Goal: Transaction & Acquisition: Book appointment/travel/reservation

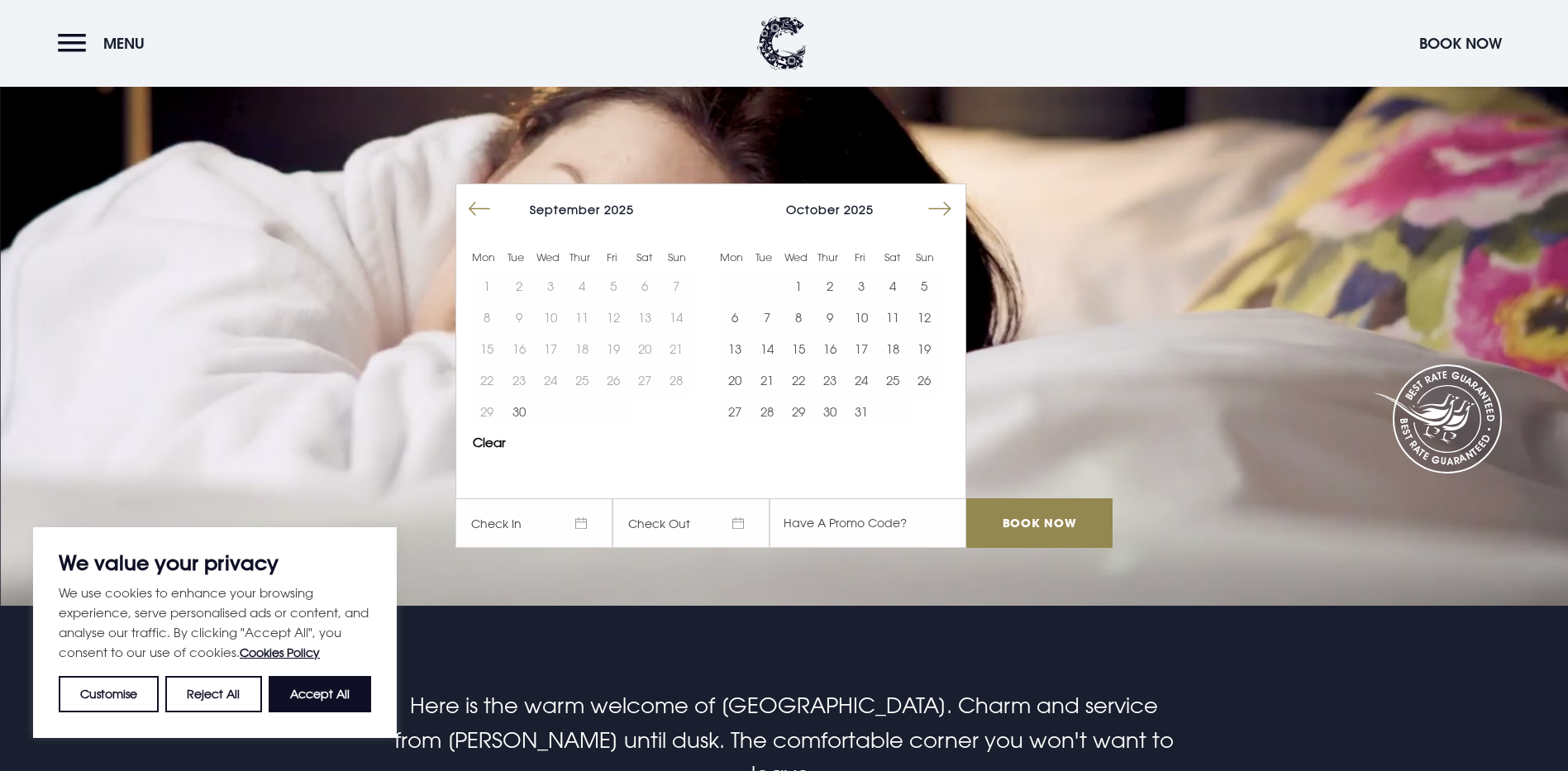
click at [948, 194] on button "Move forward to switch to the next month." at bounding box center [940, 209] width 31 height 31
click at [873, 396] on button "30" at bounding box center [862, 411] width 31 height 31
click at [1043, 499] on input "Book Now" at bounding box center [1039, 523] width 145 height 49
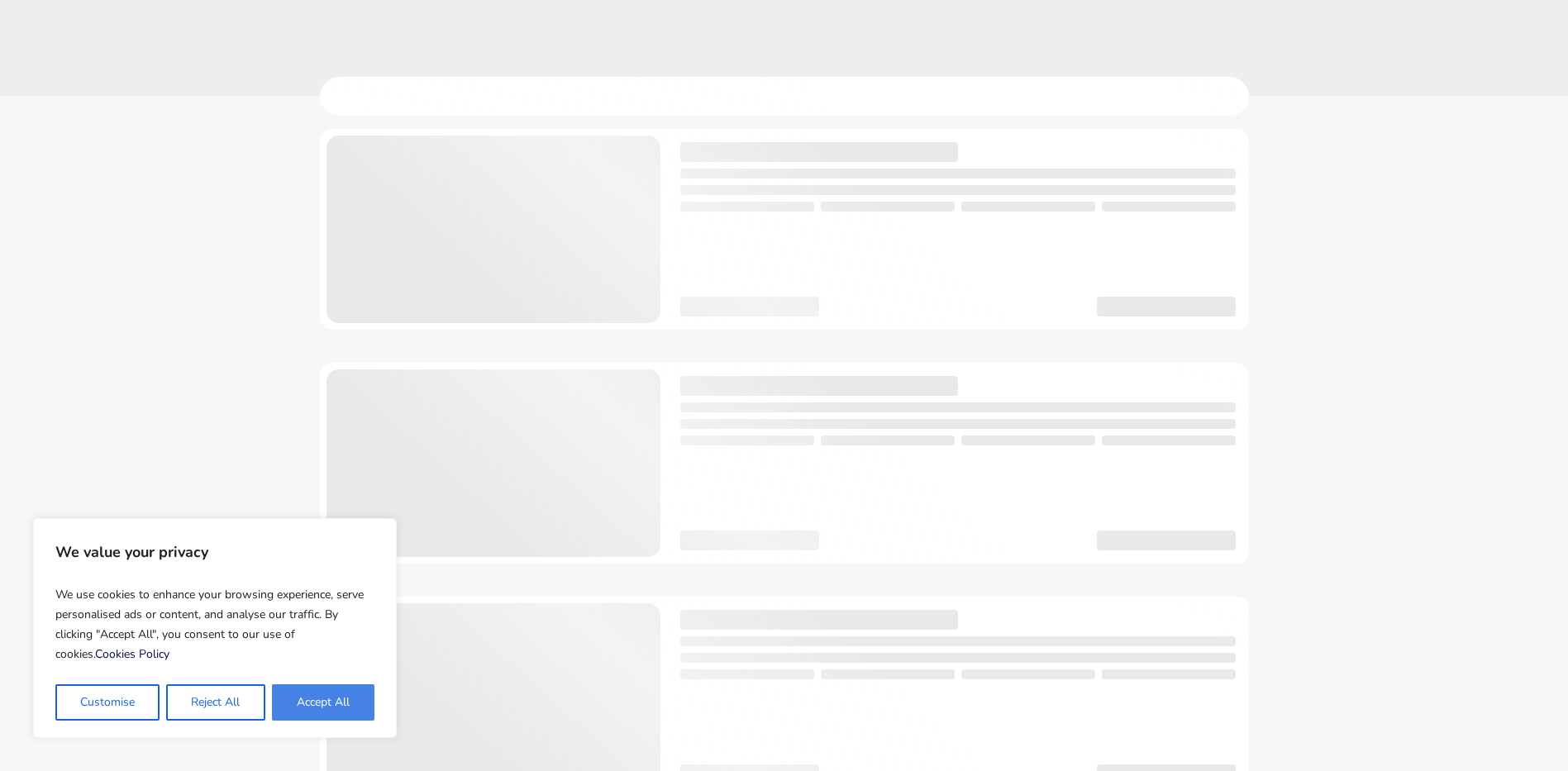
click at [341, 693] on button "Accept All" at bounding box center [323, 702] width 102 height 37
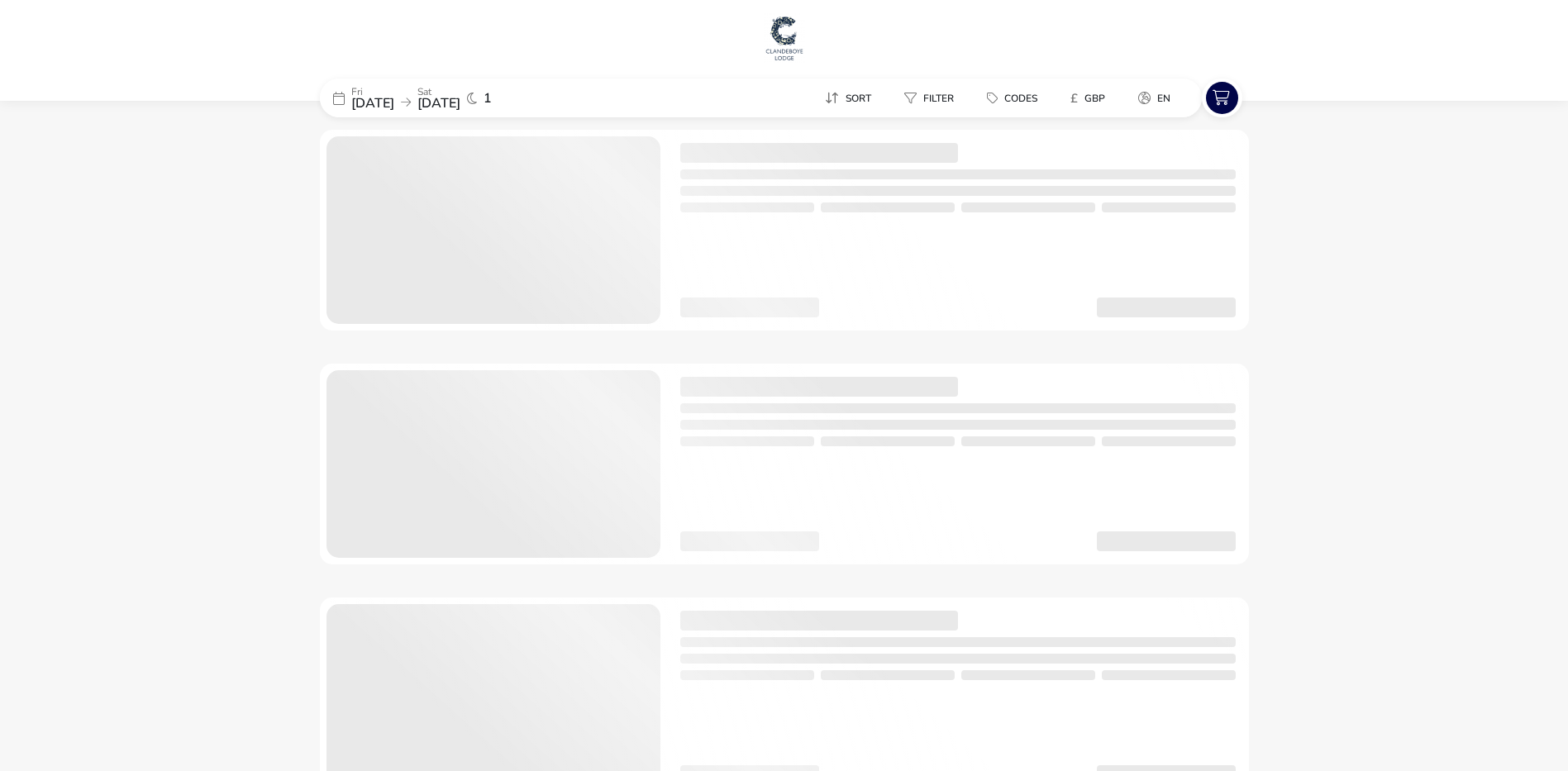
checkbox input "true"
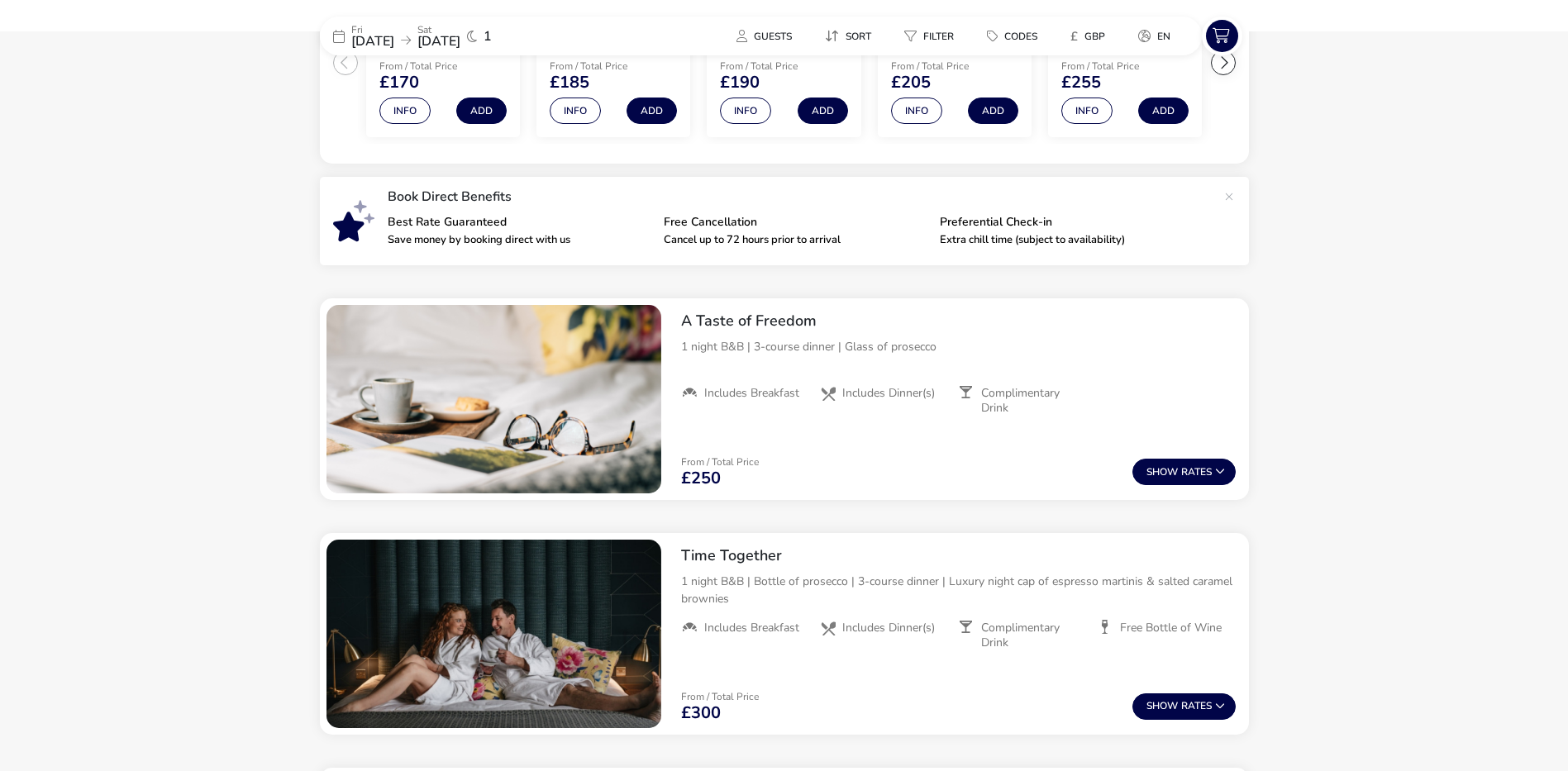
scroll to position [464, 0]
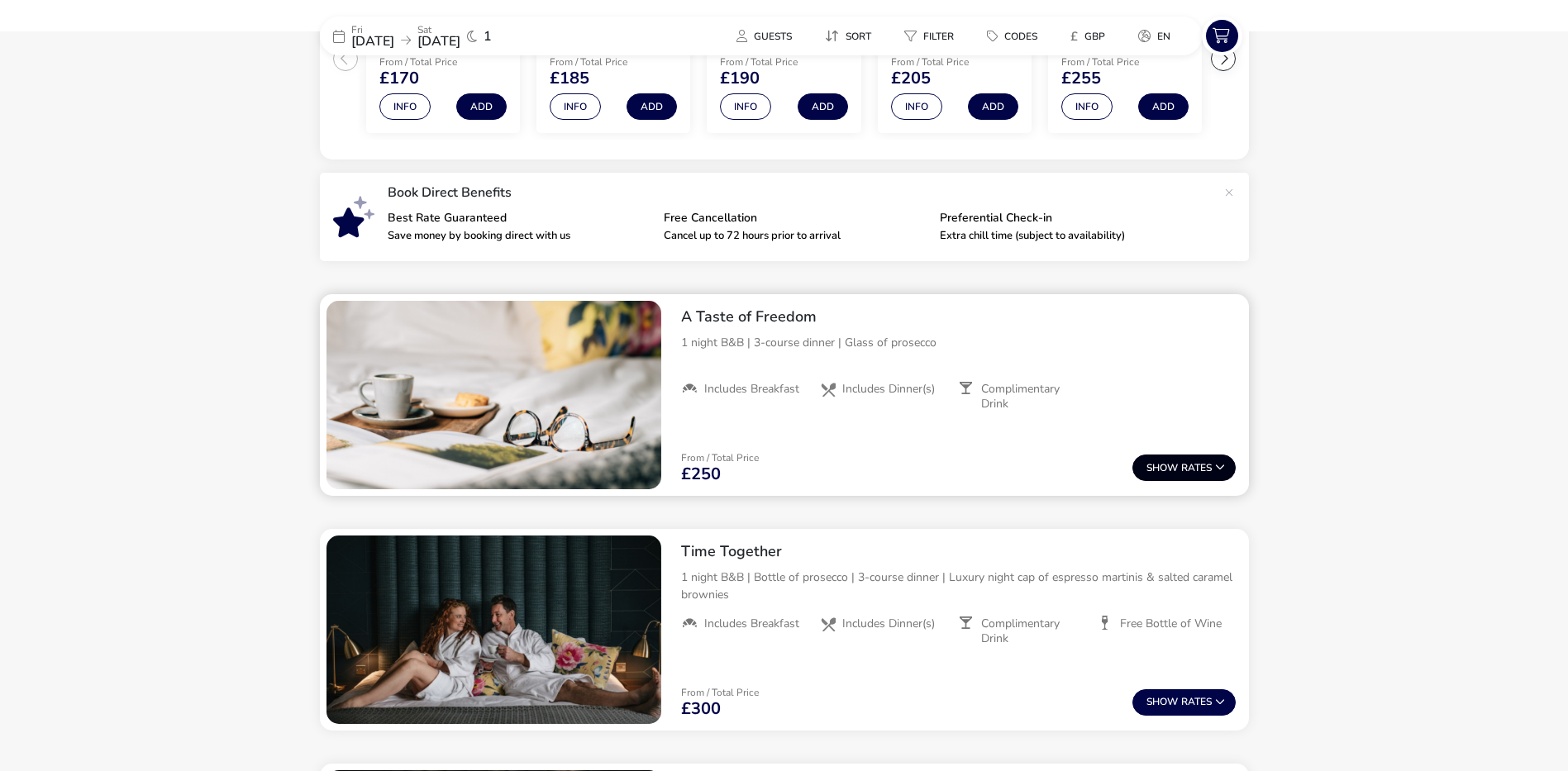
click at [1168, 468] on span "Show" at bounding box center [1164, 469] width 35 height 11
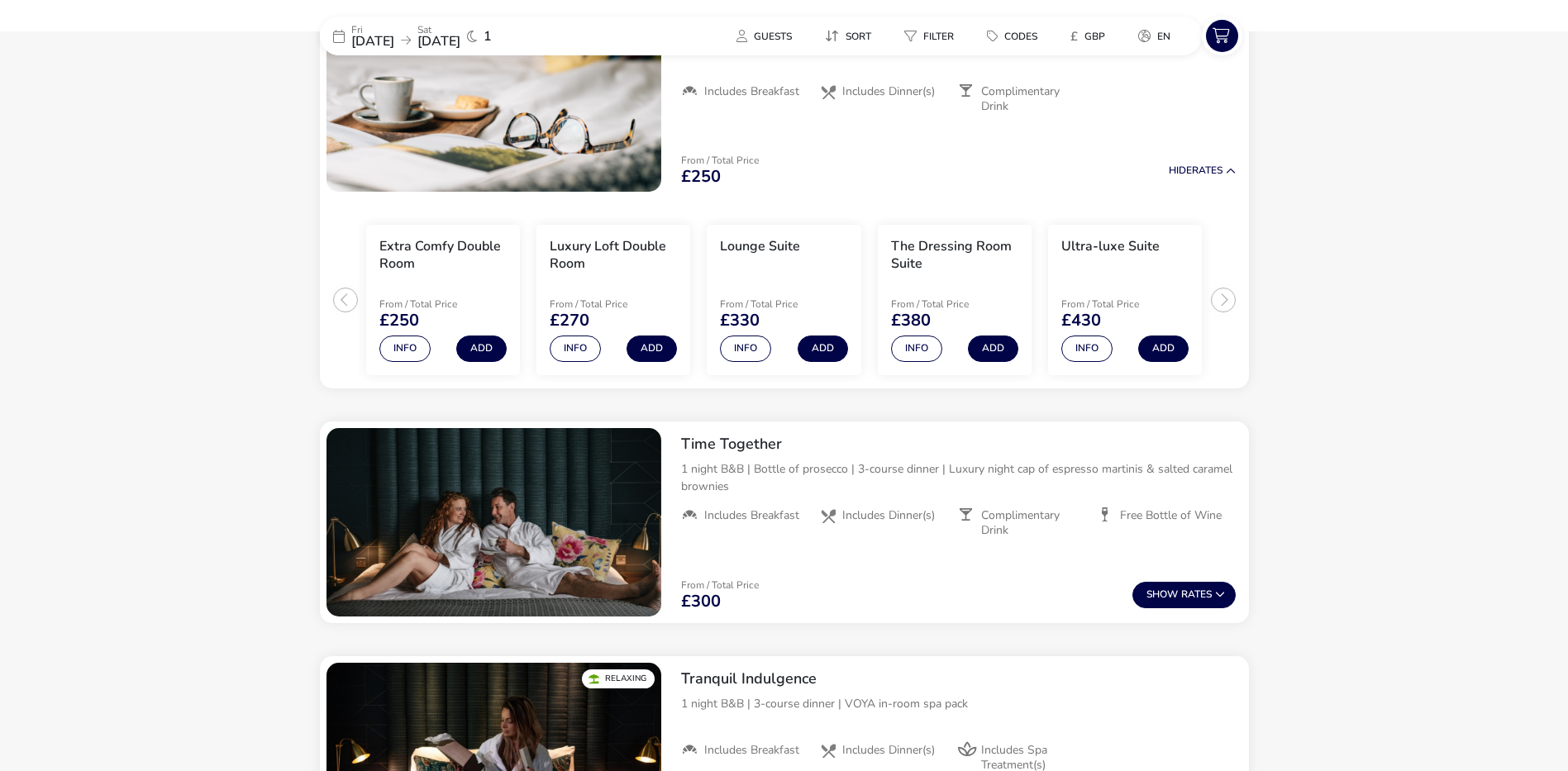
scroll to position [840, 0]
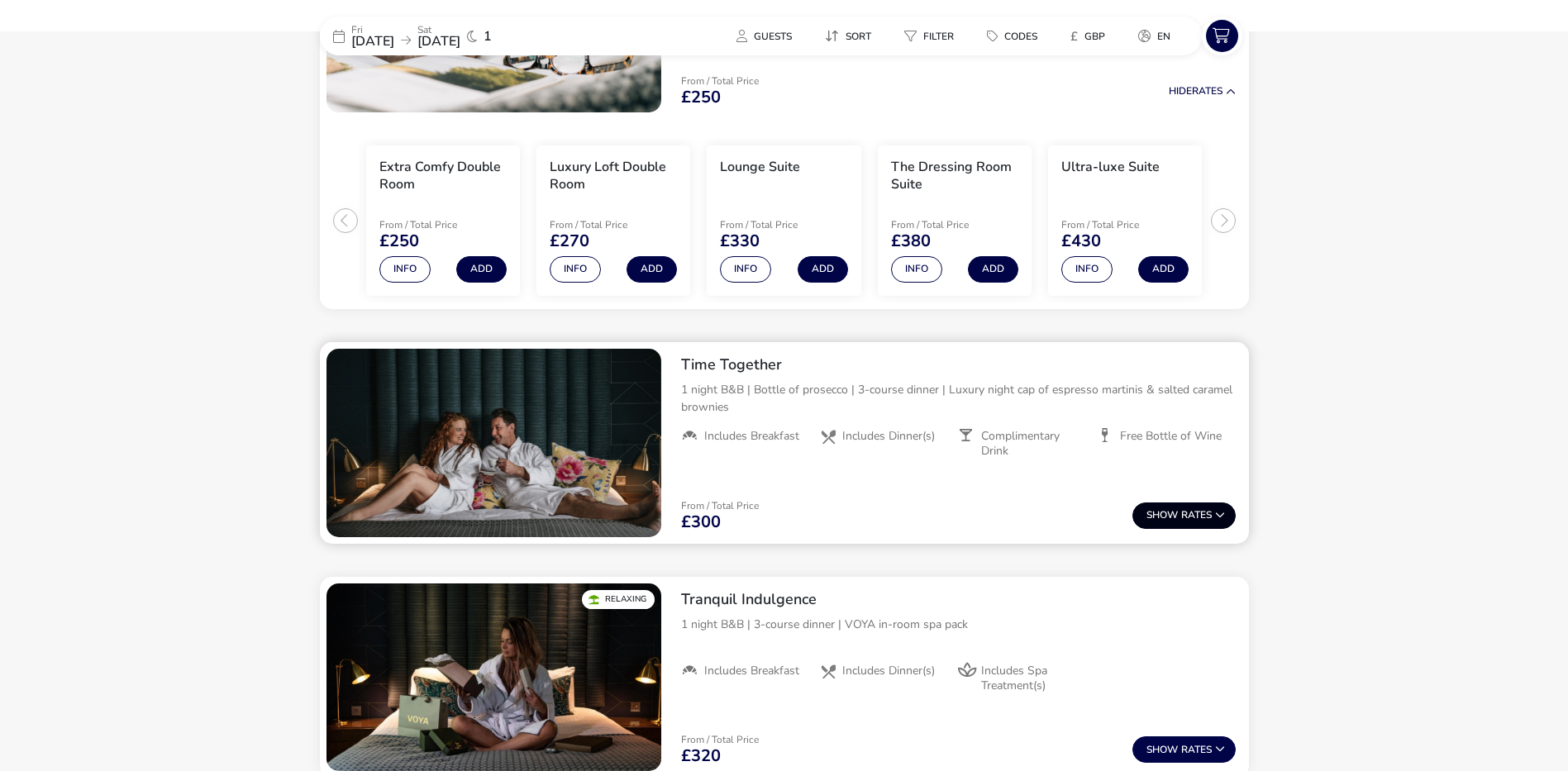
click at [1212, 514] on button "Show Rates" at bounding box center [1184, 515] width 103 height 26
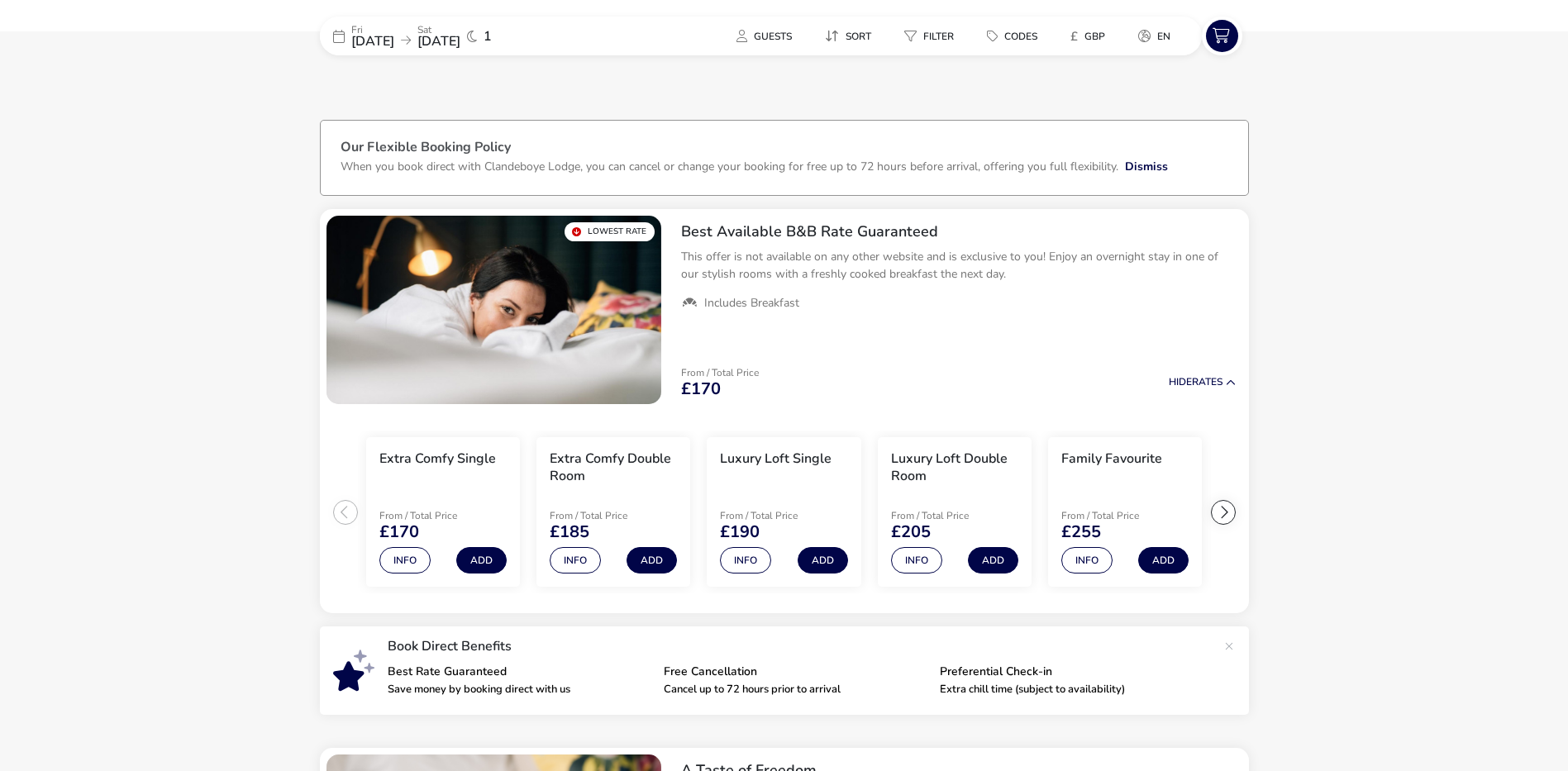
scroll to position [0, 0]
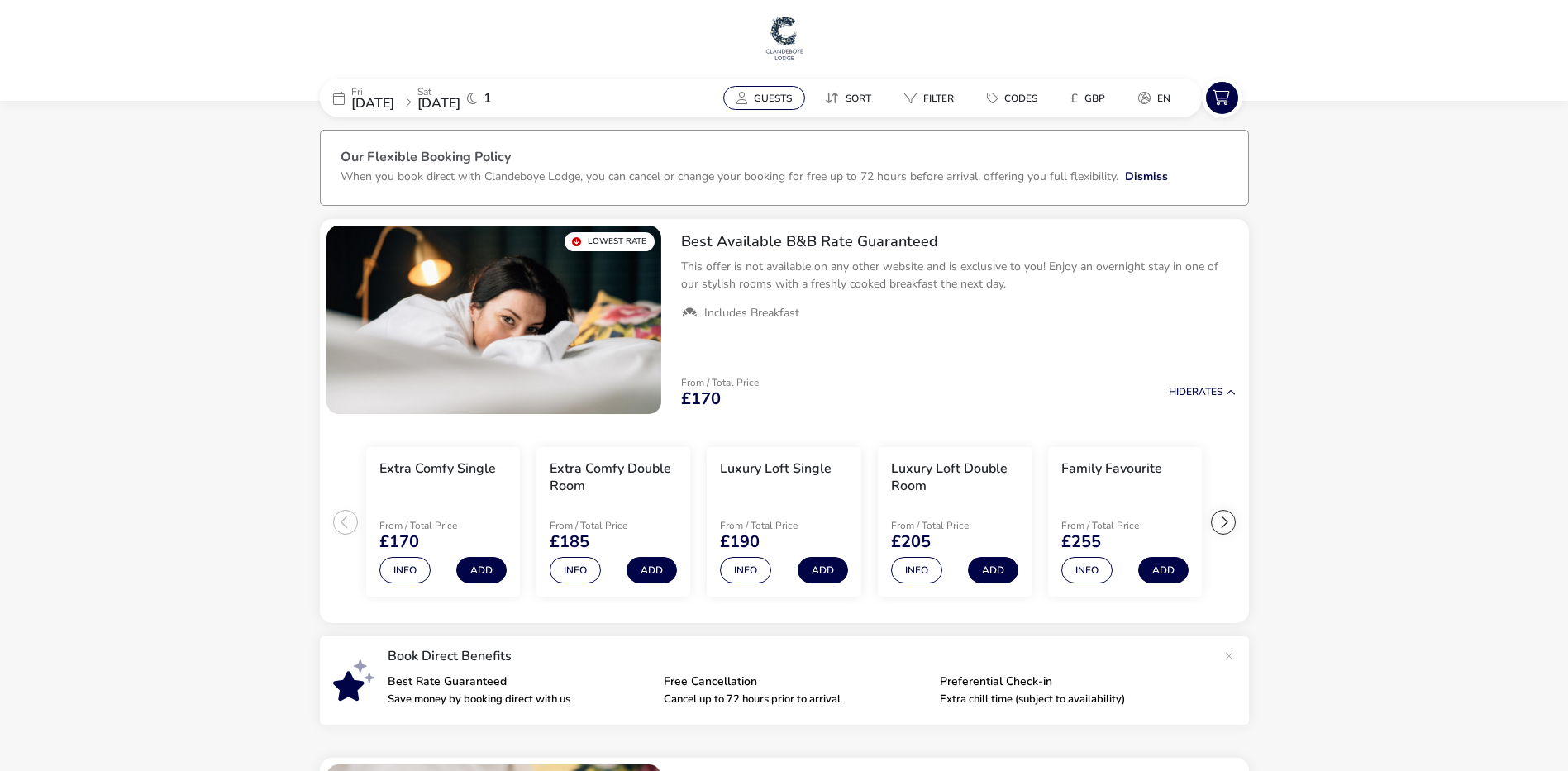
click at [768, 99] on span "Guests" at bounding box center [773, 98] width 38 height 13
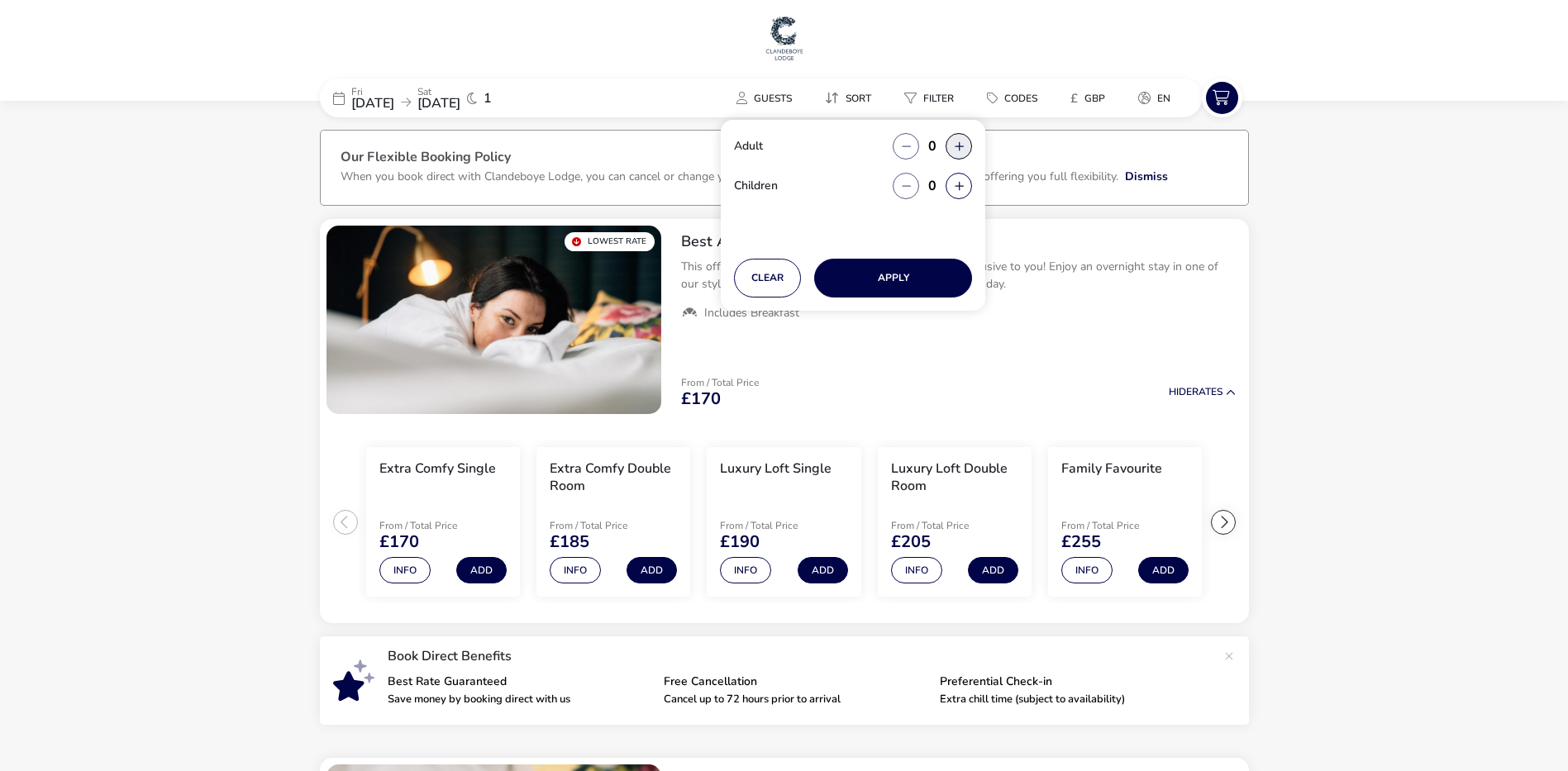
click at [953, 151] on button "button" at bounding box center [959, 146] width 26 height 26
click at [959, 146] on span "button" at bounding box center [959, 146] width 0 height 0
type input "2"
click at [907, 273] on button "Apply" at bounding box center [893, 278] width 158 height 39
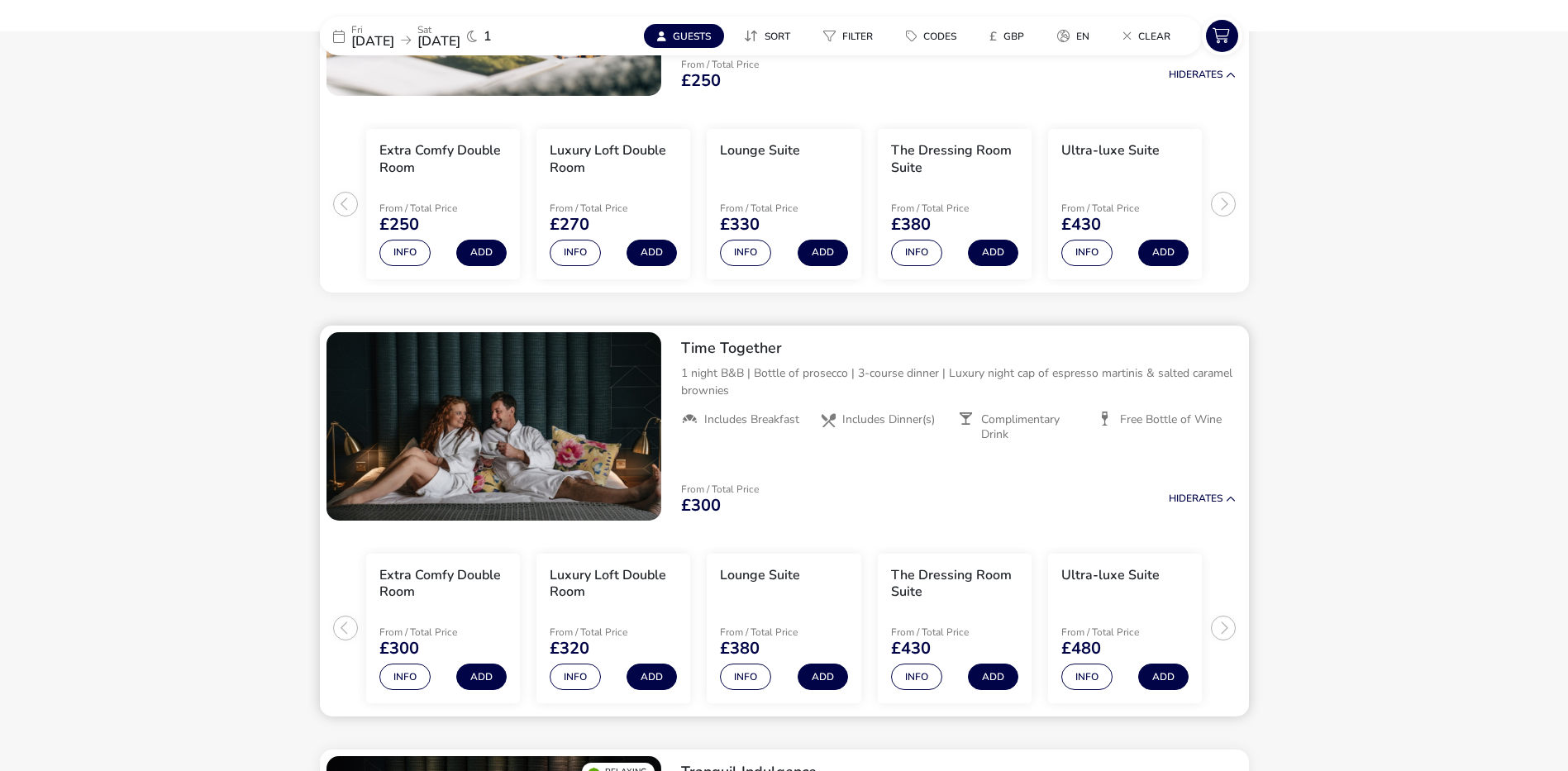
scroll to position [940, 0]
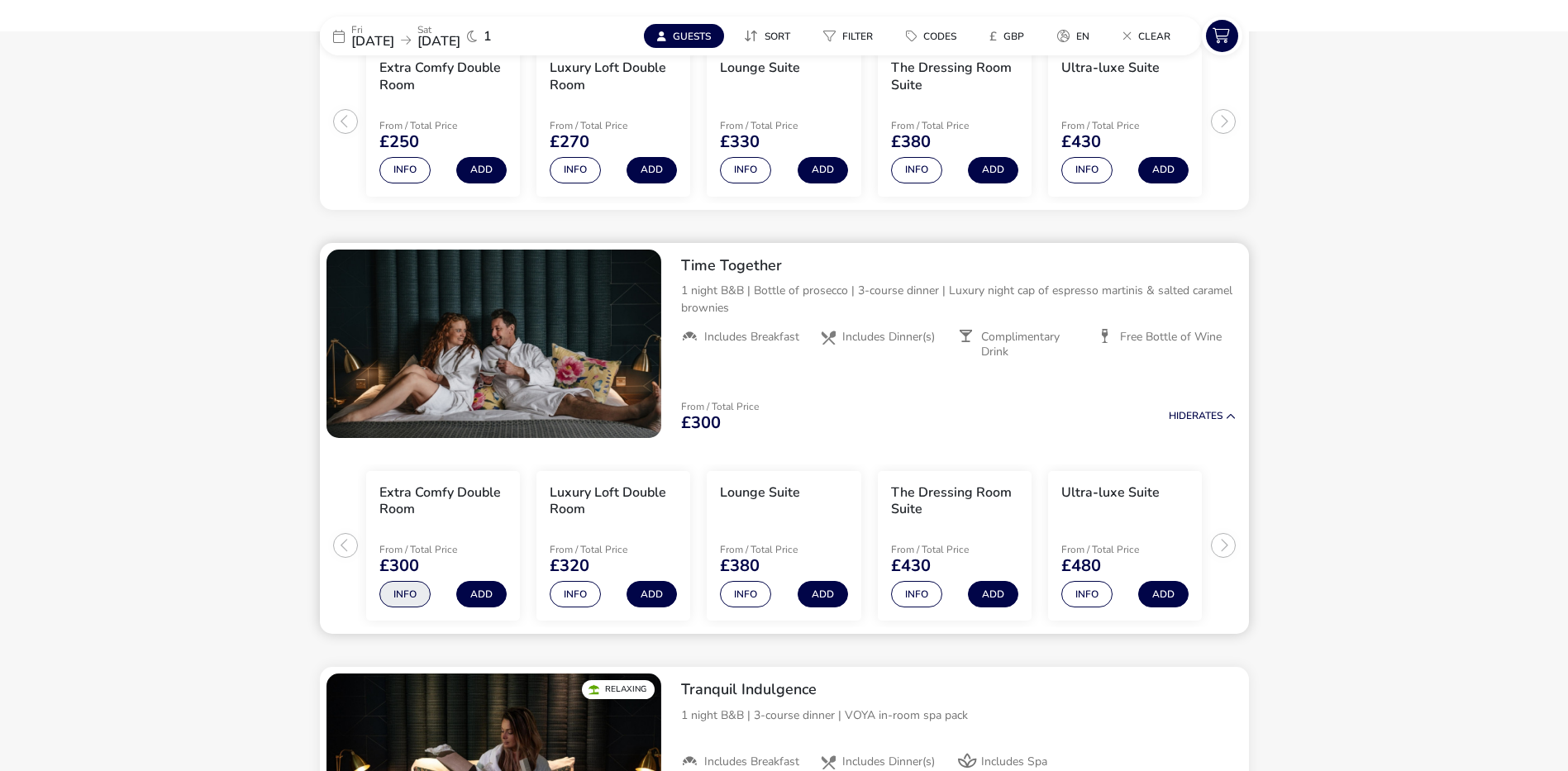
click at [411, 590] on button "Info" at bounding box center [405, 594] width 51 height 26
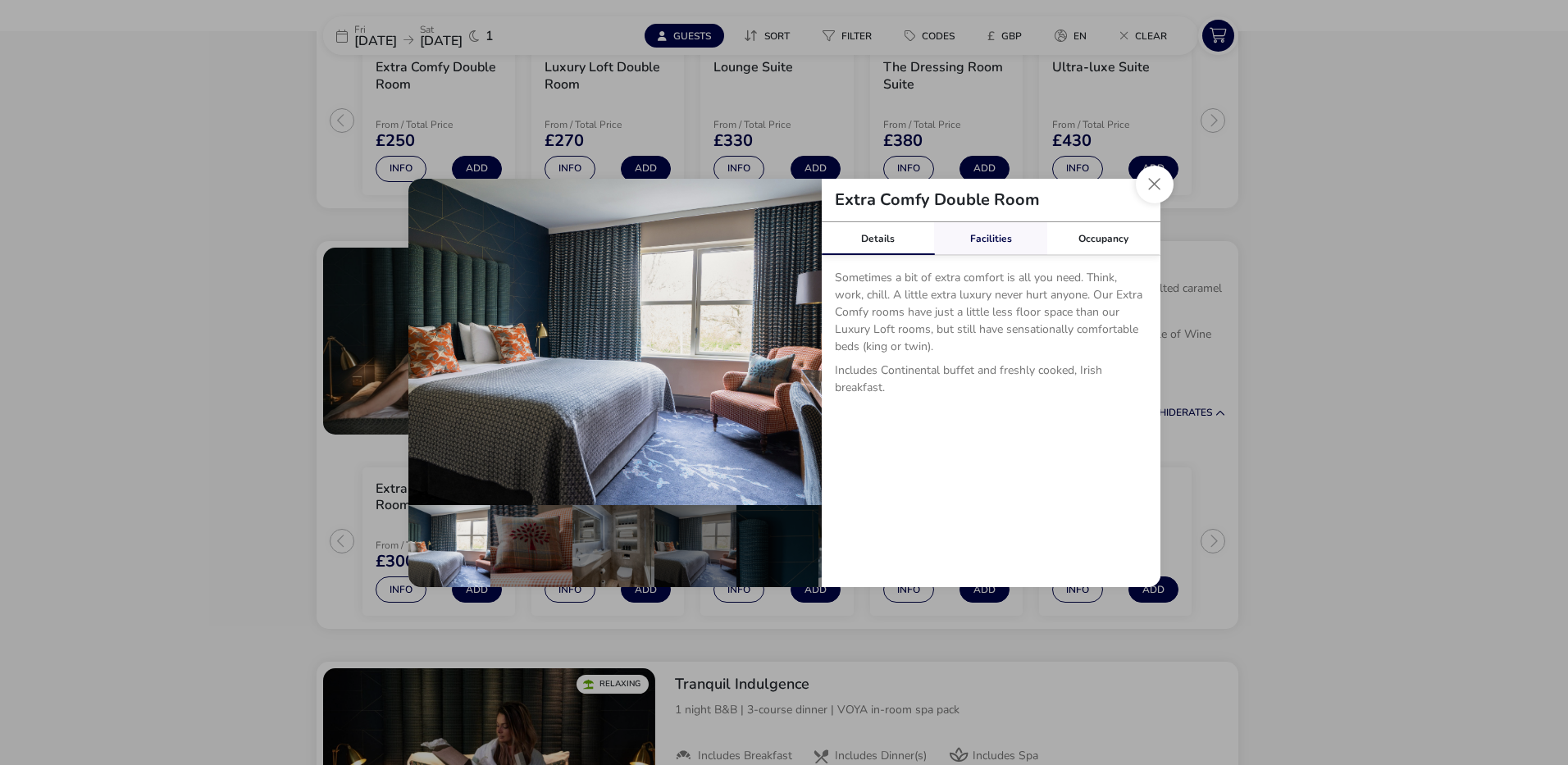
click at [995, 239] on link "Facilities" at bounding box center [991, 238] width 113 height 33
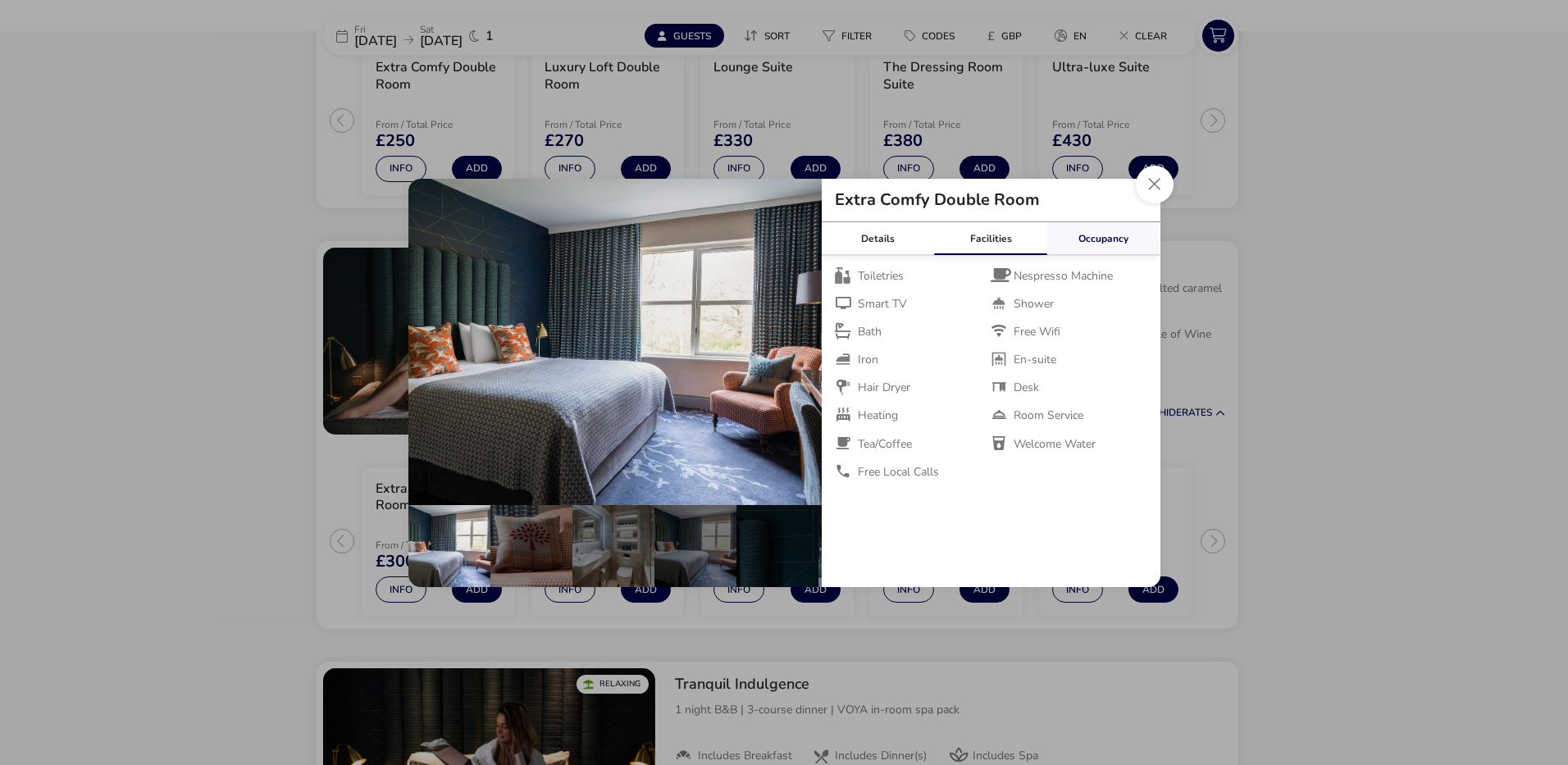
click at [1098, 242] on link "Occupancy" at bounding box center [1103, 238] width 113 height 33
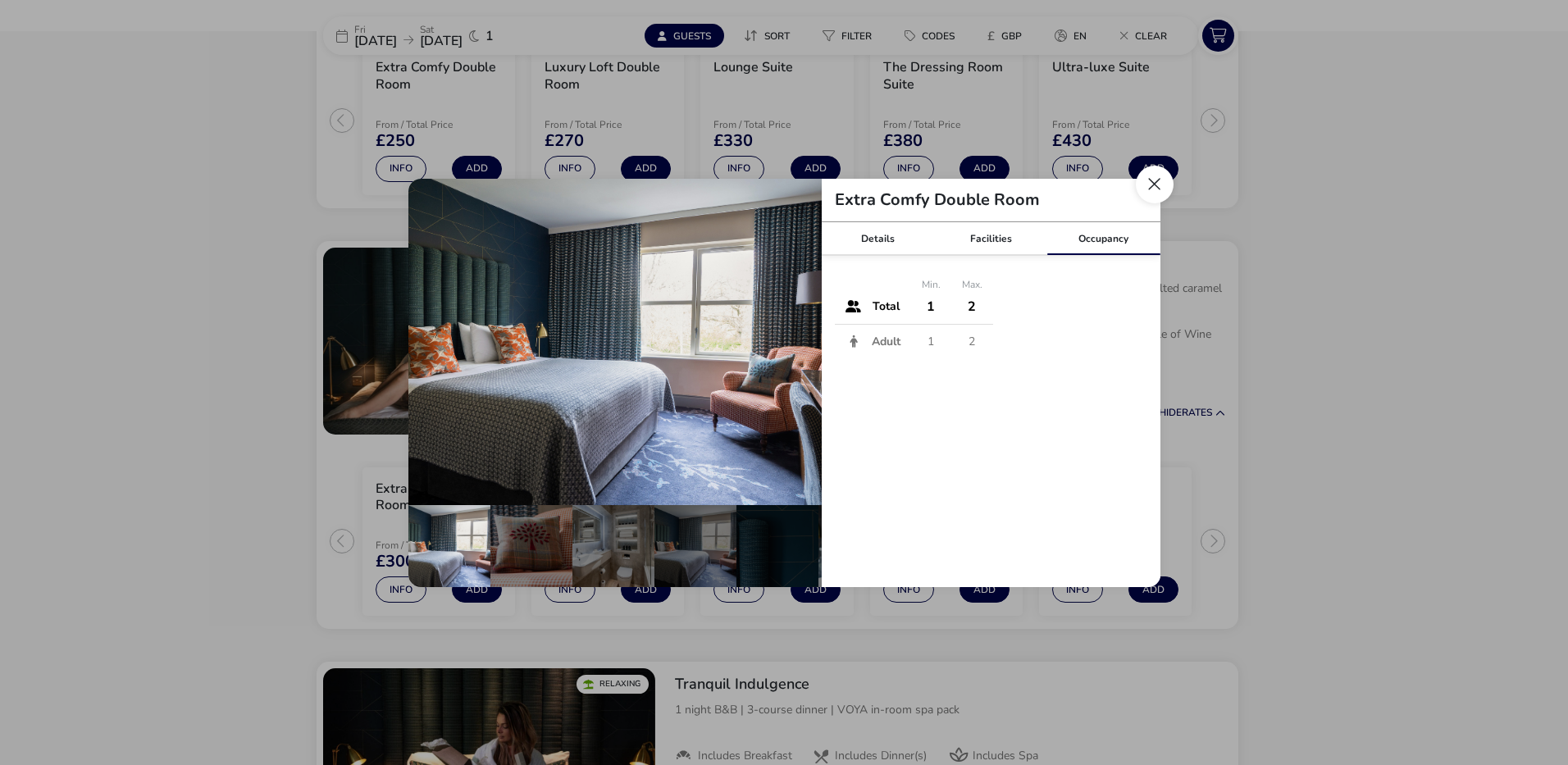
click at [1155, 176] on button "Close dialog" at bounding box center [1155, 185] width 38 height 38
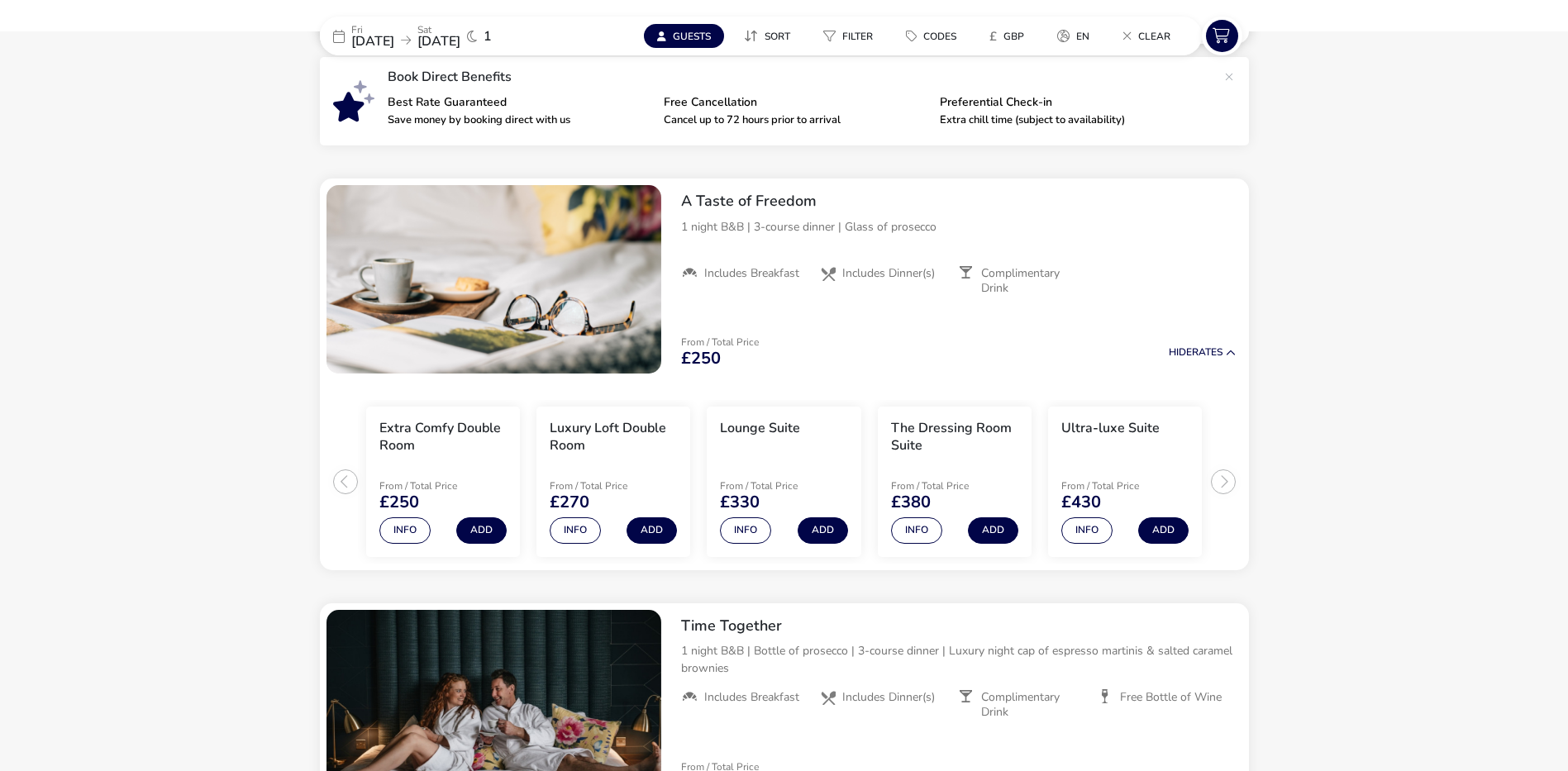
scroll to position [578, 0]
click at [387, 46] on span "[DATE]" at bounding box center [373, 41] width 43 height 18
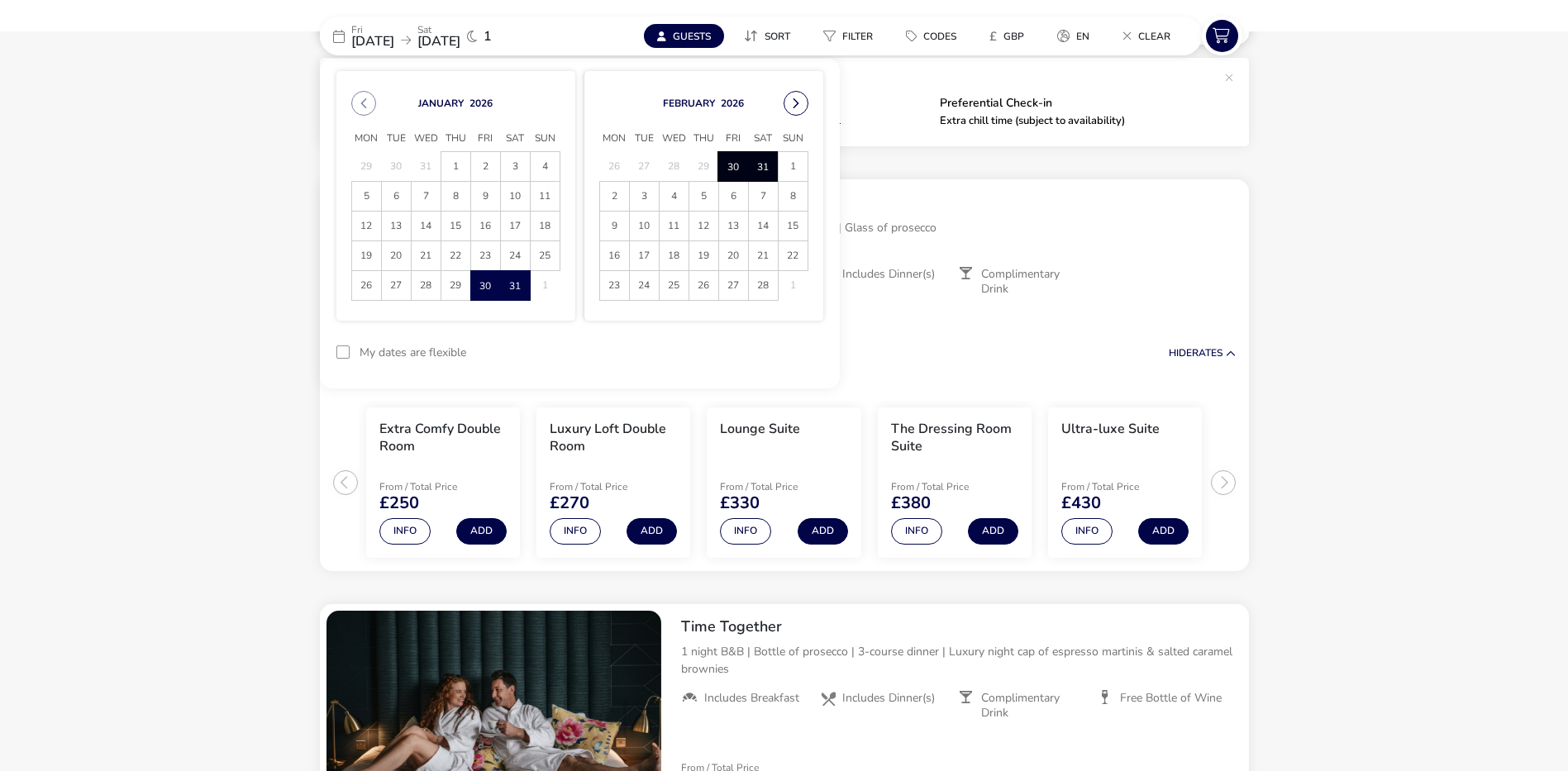
click at [795, 103] on button "Next Month" at bounding box center [796, 103] width 25 height 25
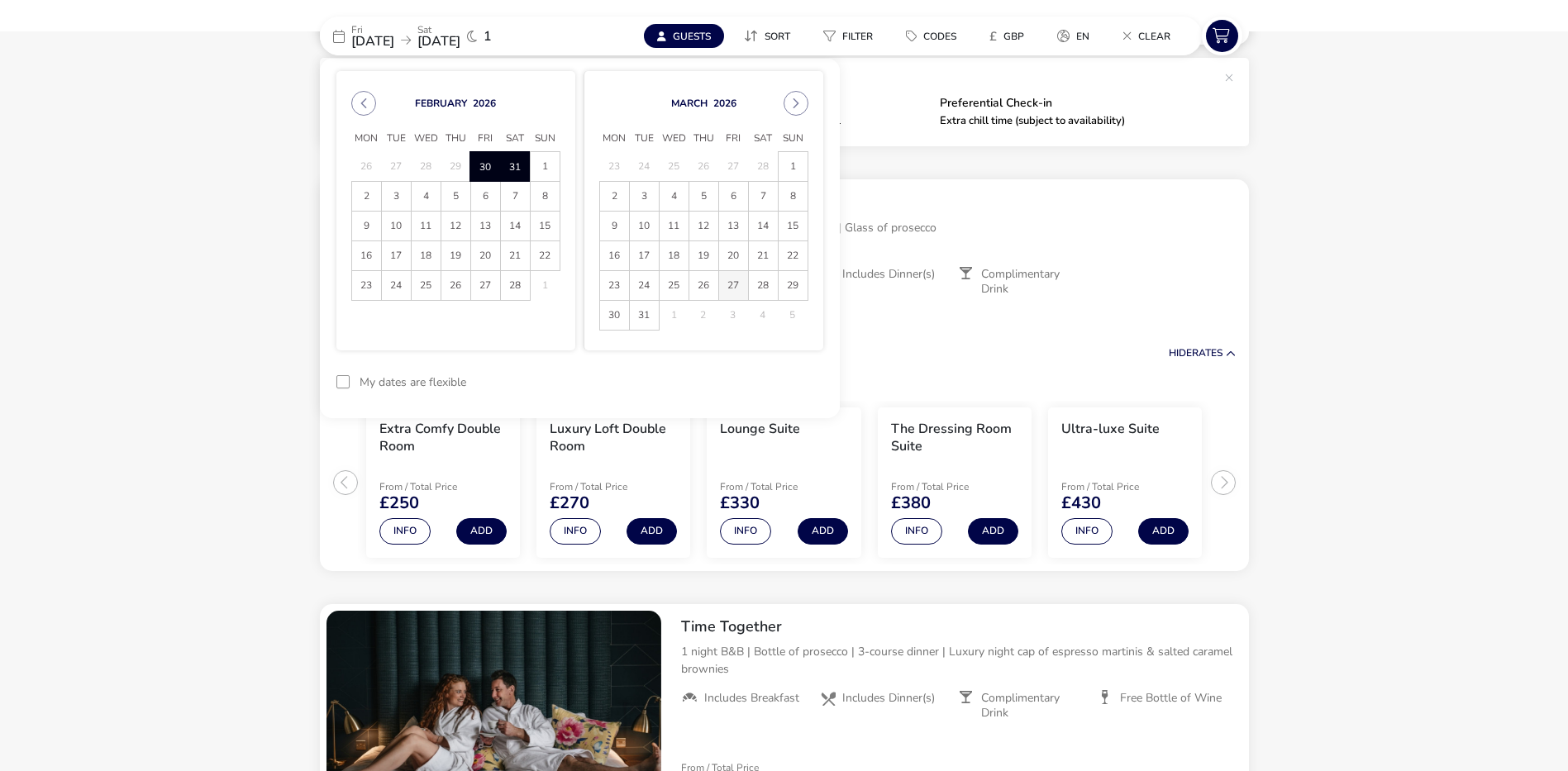
click at [736, 282] on span "27" at bounding box center [734, 286] width 29 height 29
click at [757, 282] on span "28" at bounding box center [764, 286] width 29 height 29
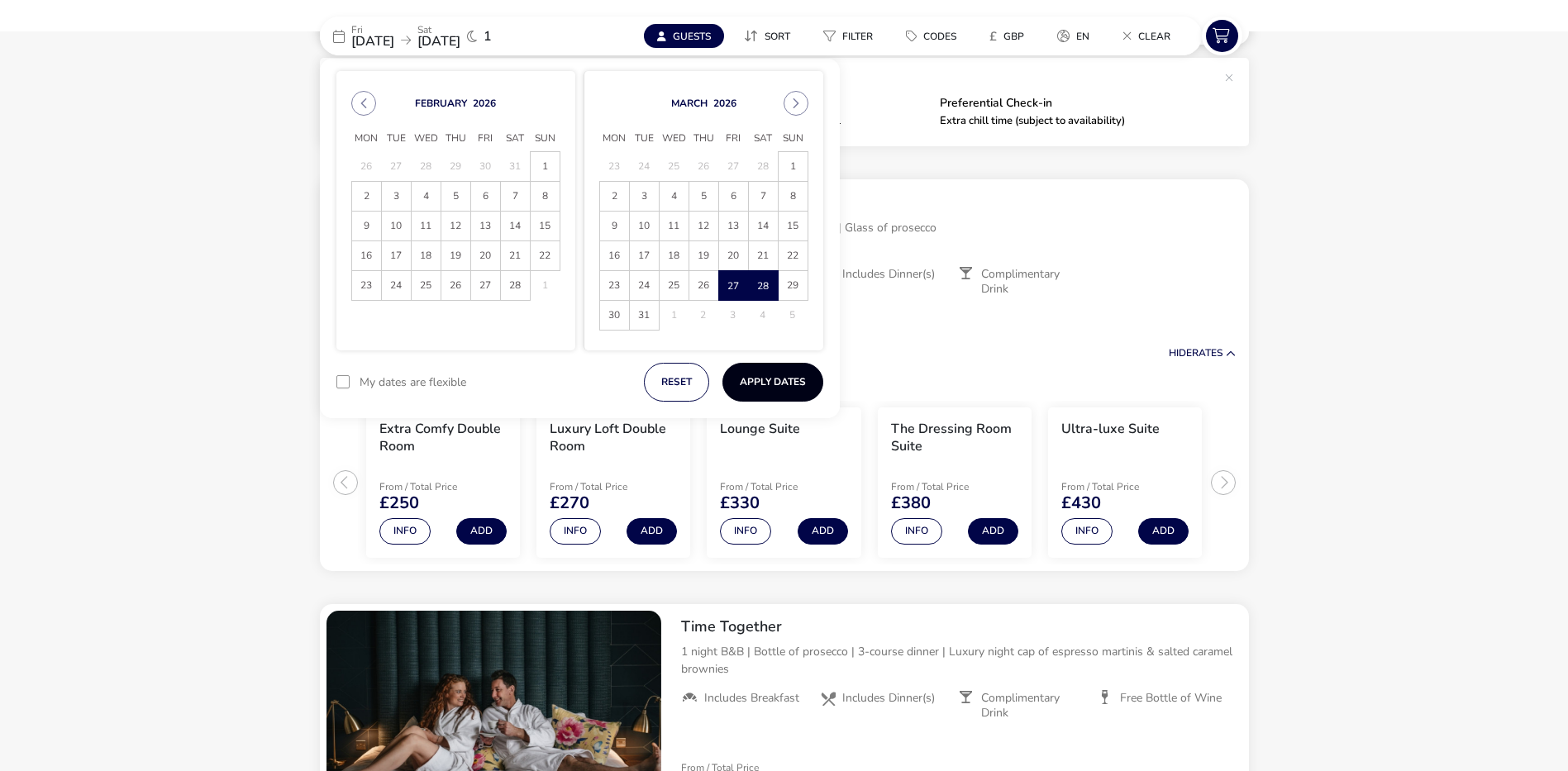
click at [786, 379] on button "Apply Dates" at bounding box center [773, 382] width 101 height 39
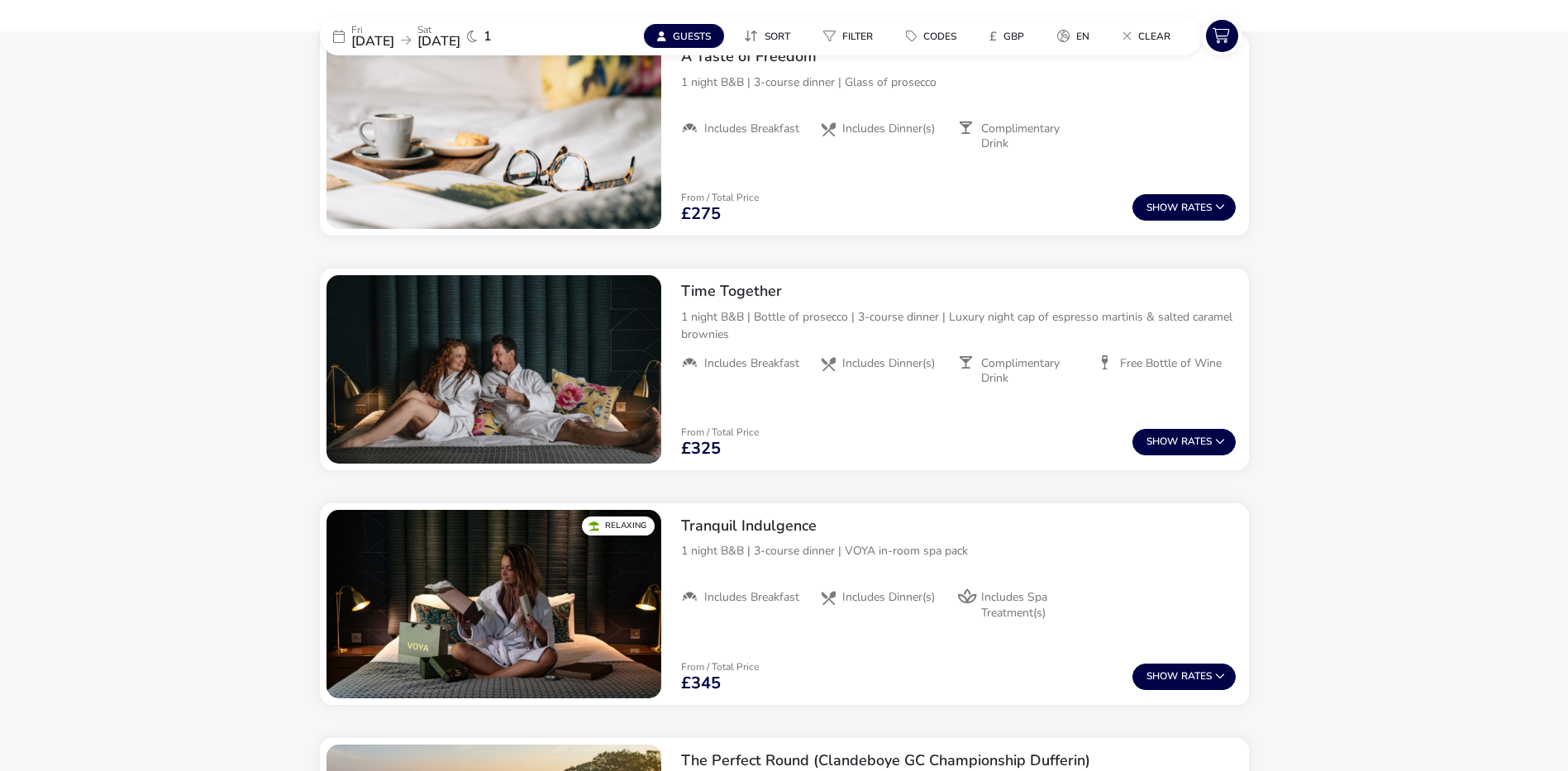
scroll to position [715, 0]
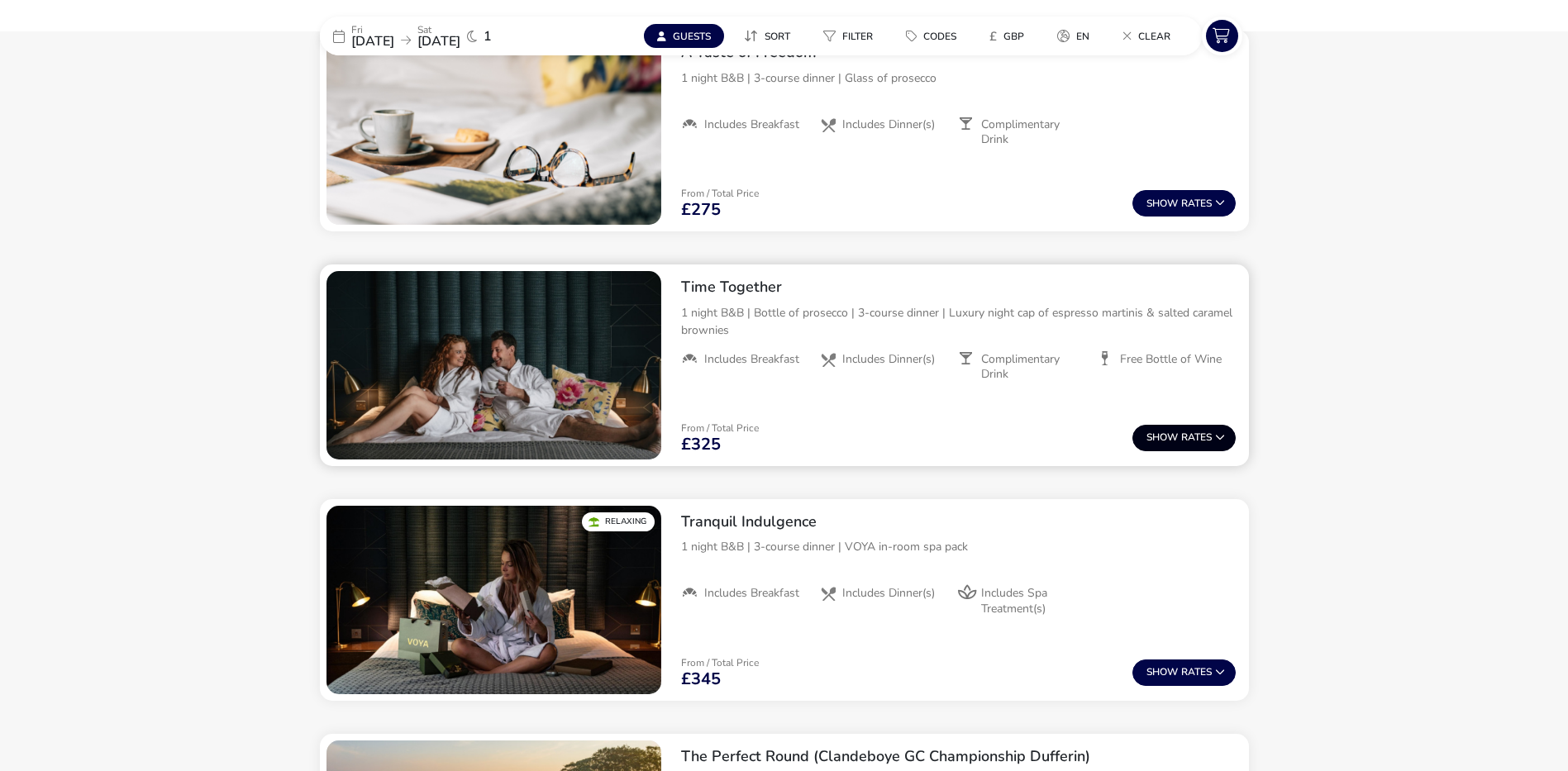
click at [1199, 445] on button "Show Rates" at bounding box center [1184, 438] width 103 height 26
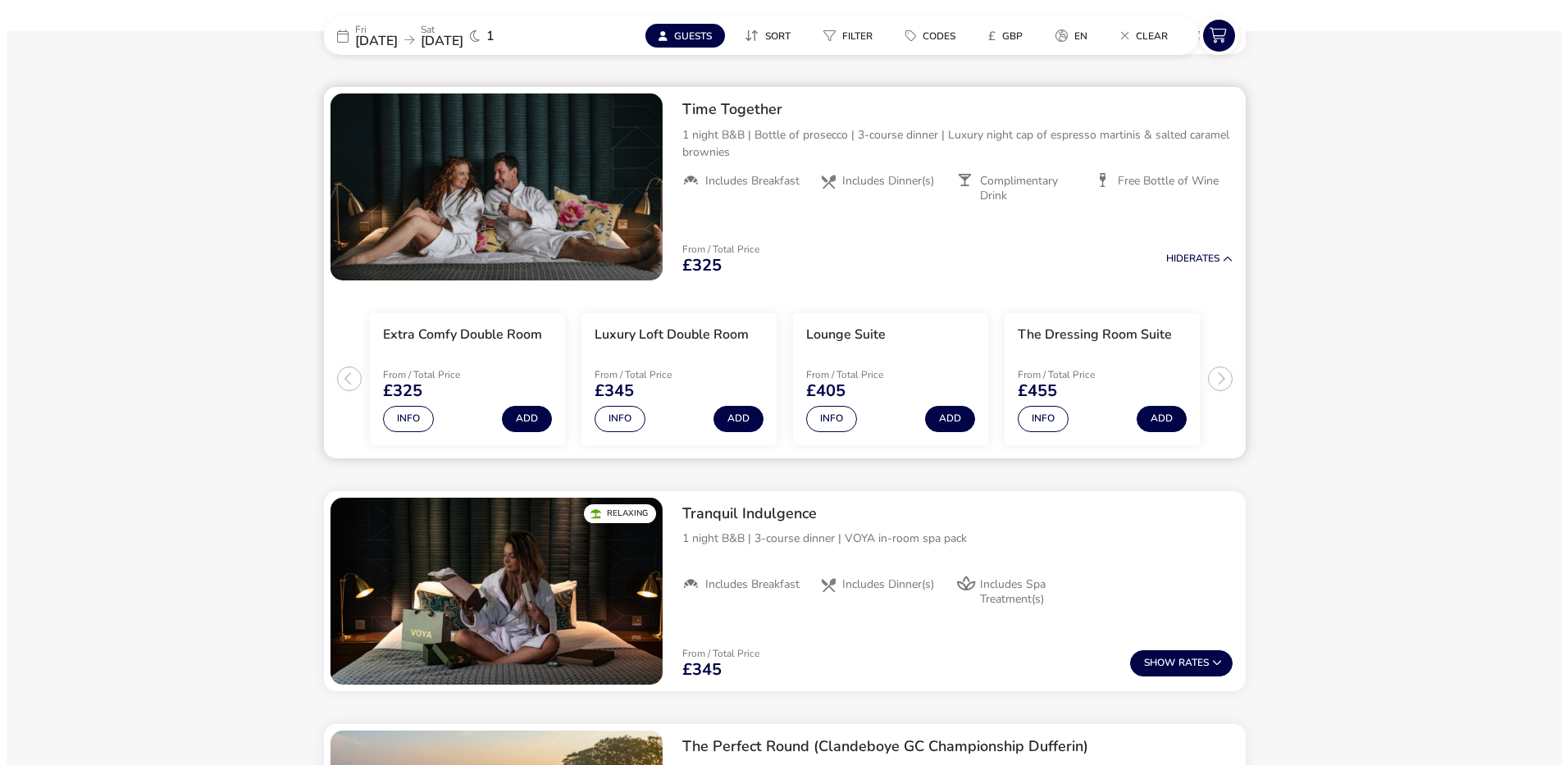
scroll to position [890, 0]
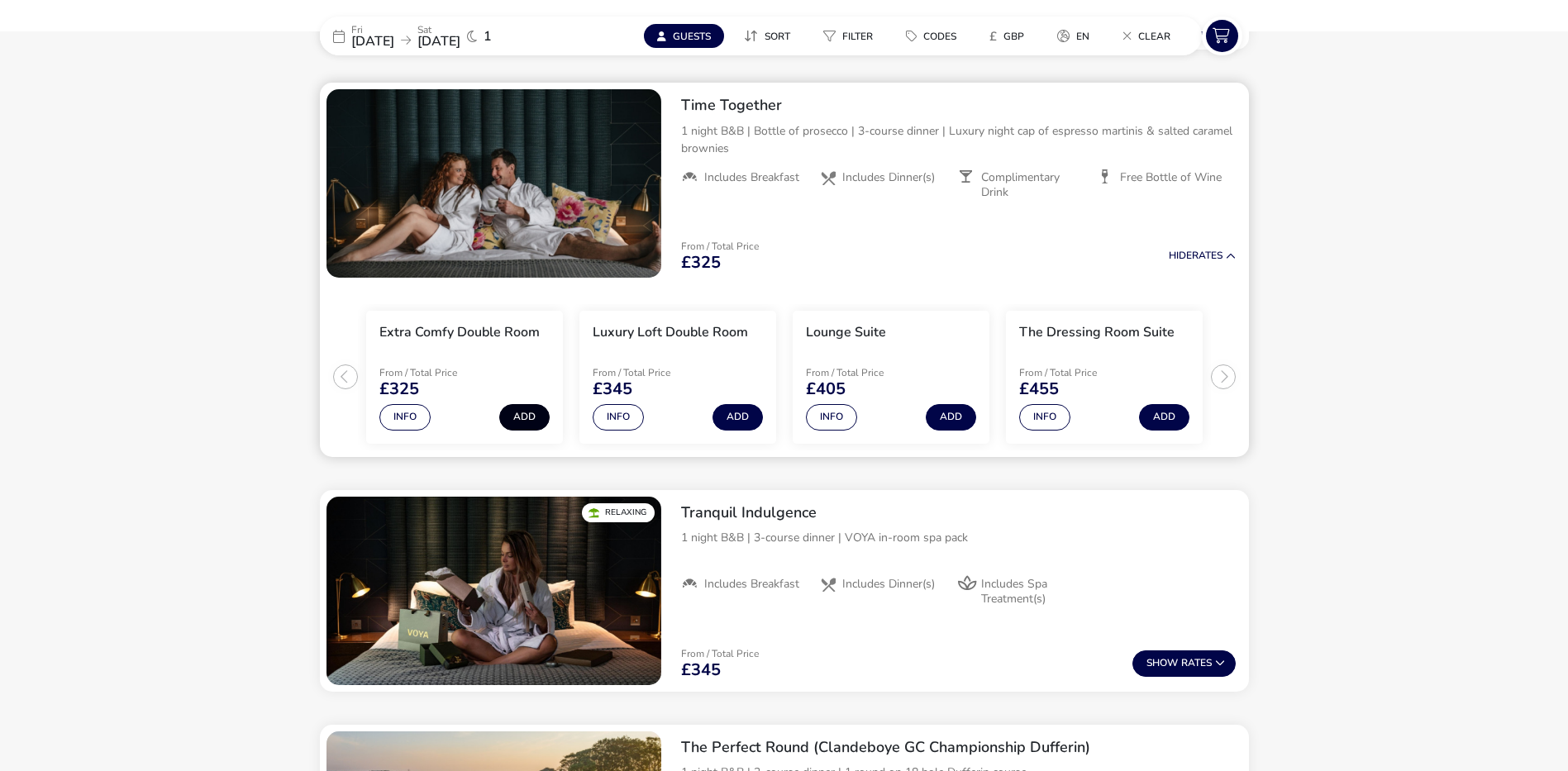
click at [529, 415] on button "Add" at bounding box center [524, 417] width 50 height 26
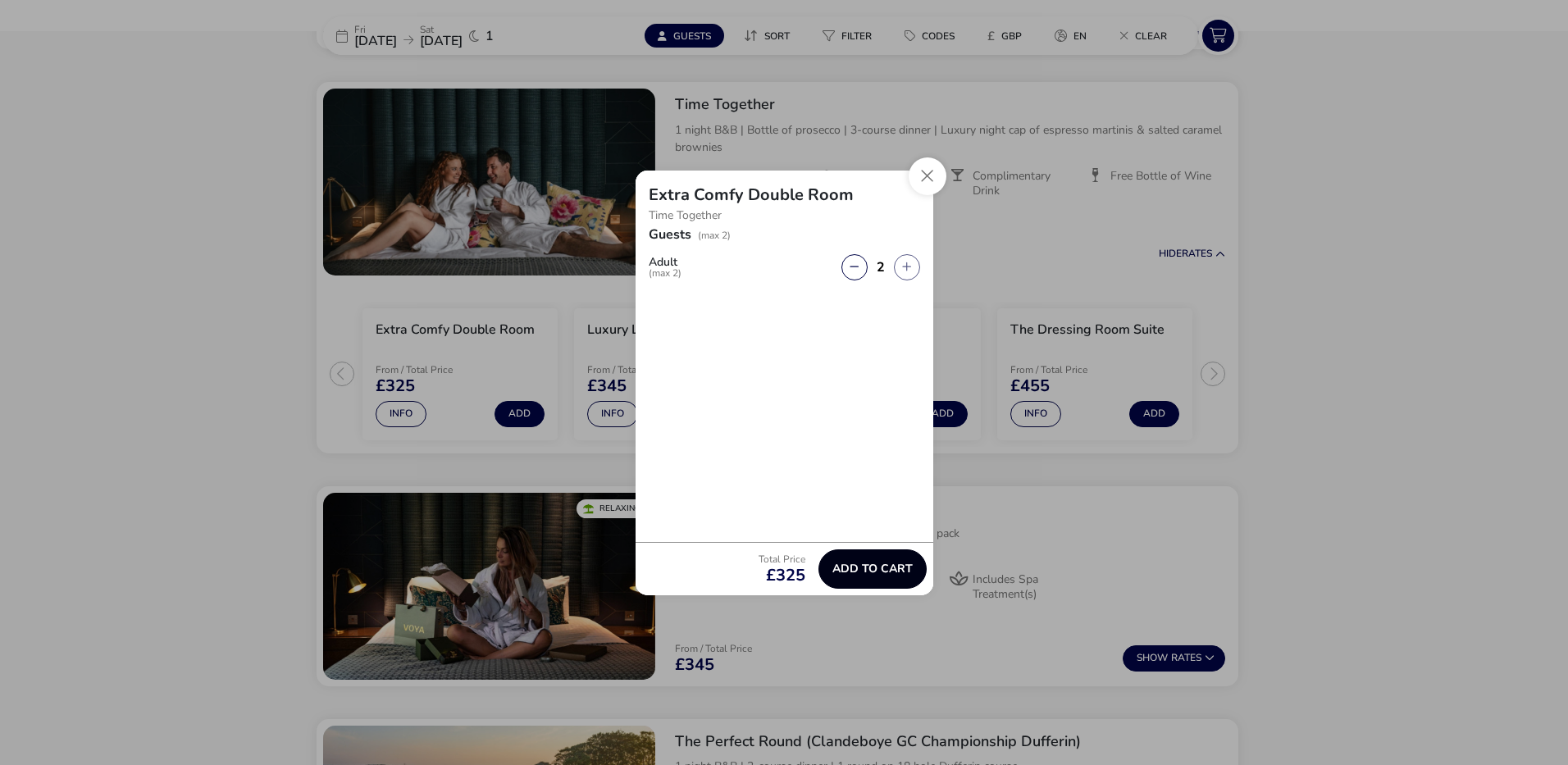
click at [856, 577] on button "Add to cart" at bounding box center [872, 568] width 108 height 39
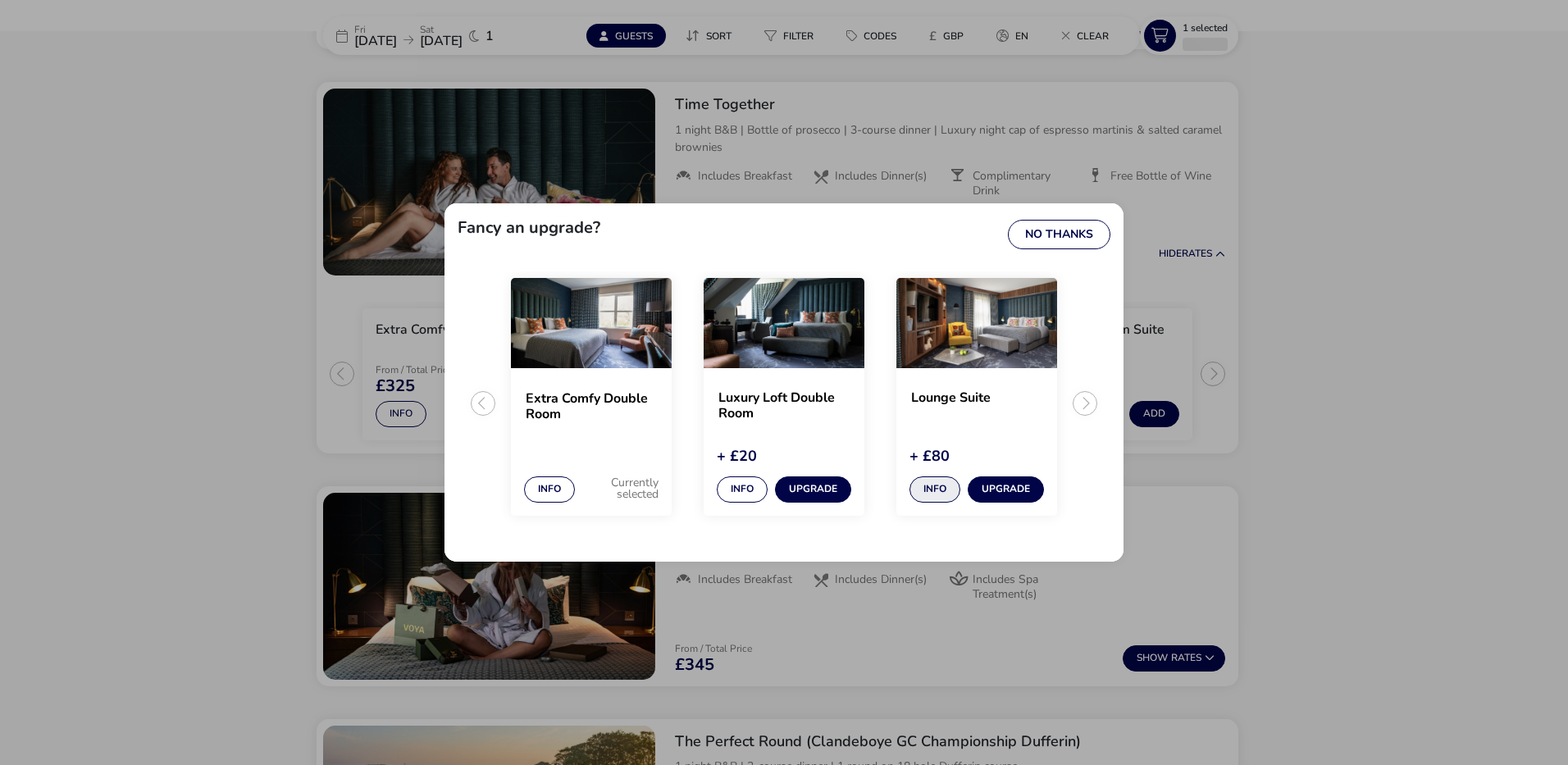
click at [941, 487] on button "Info" at bounding box center [934, 489] width 51 height 26
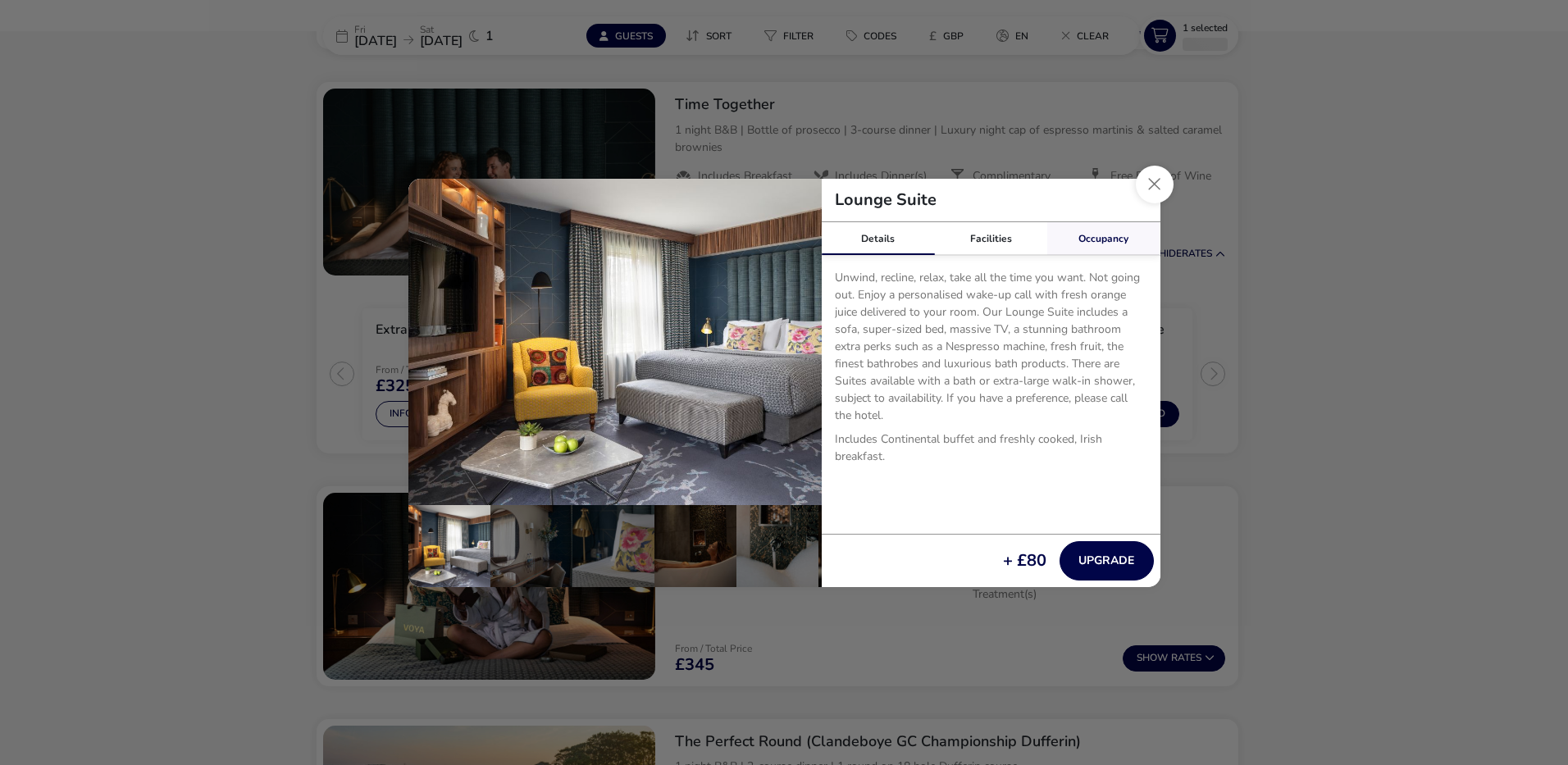
click at [1094, 239] on link "Occupancy" at bounding box center [1103, 238] width 113 height 33
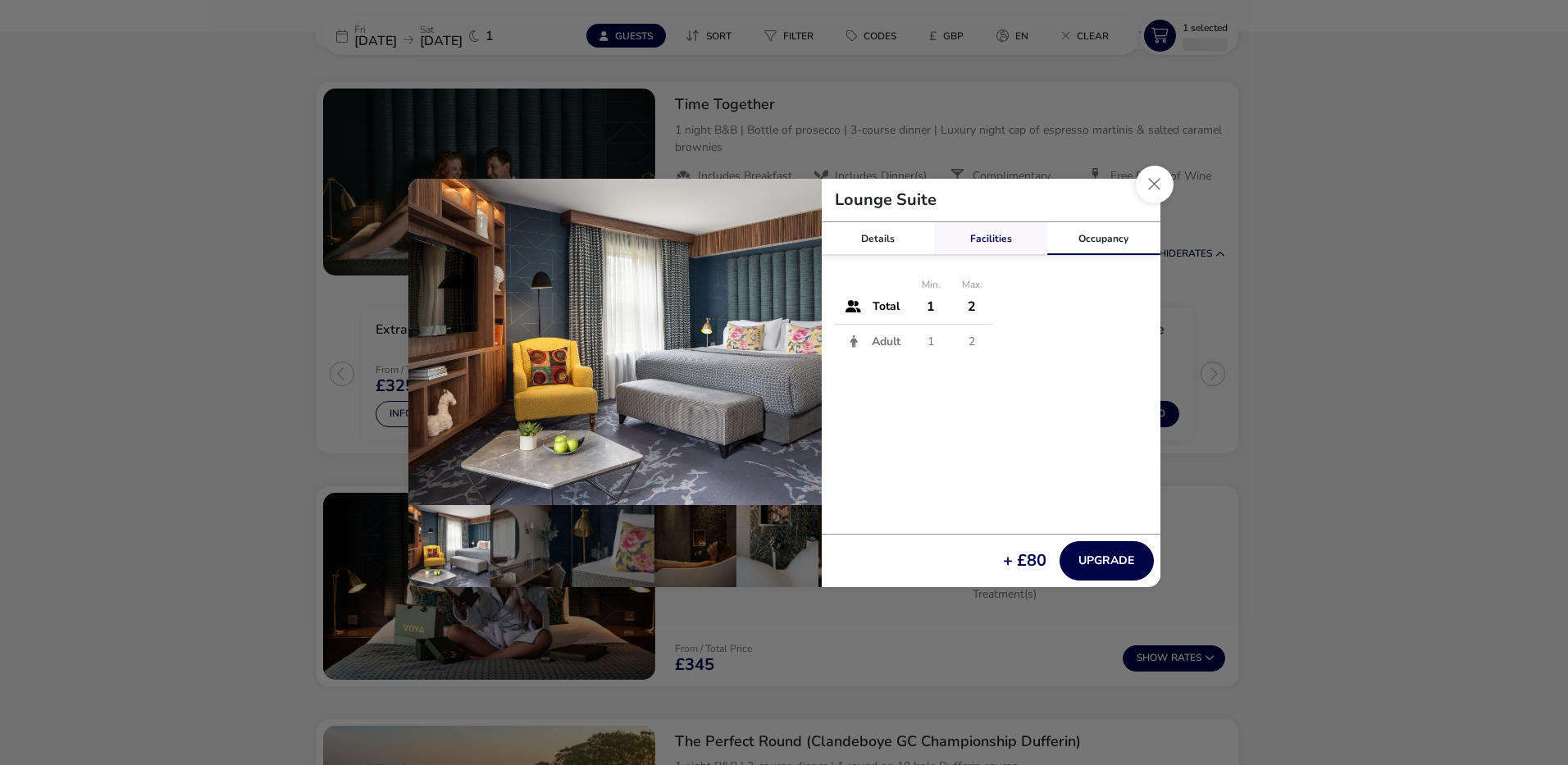
click at [1014, 243] on link "Facilities" at bounding box center [991, 238] width 113 height 33
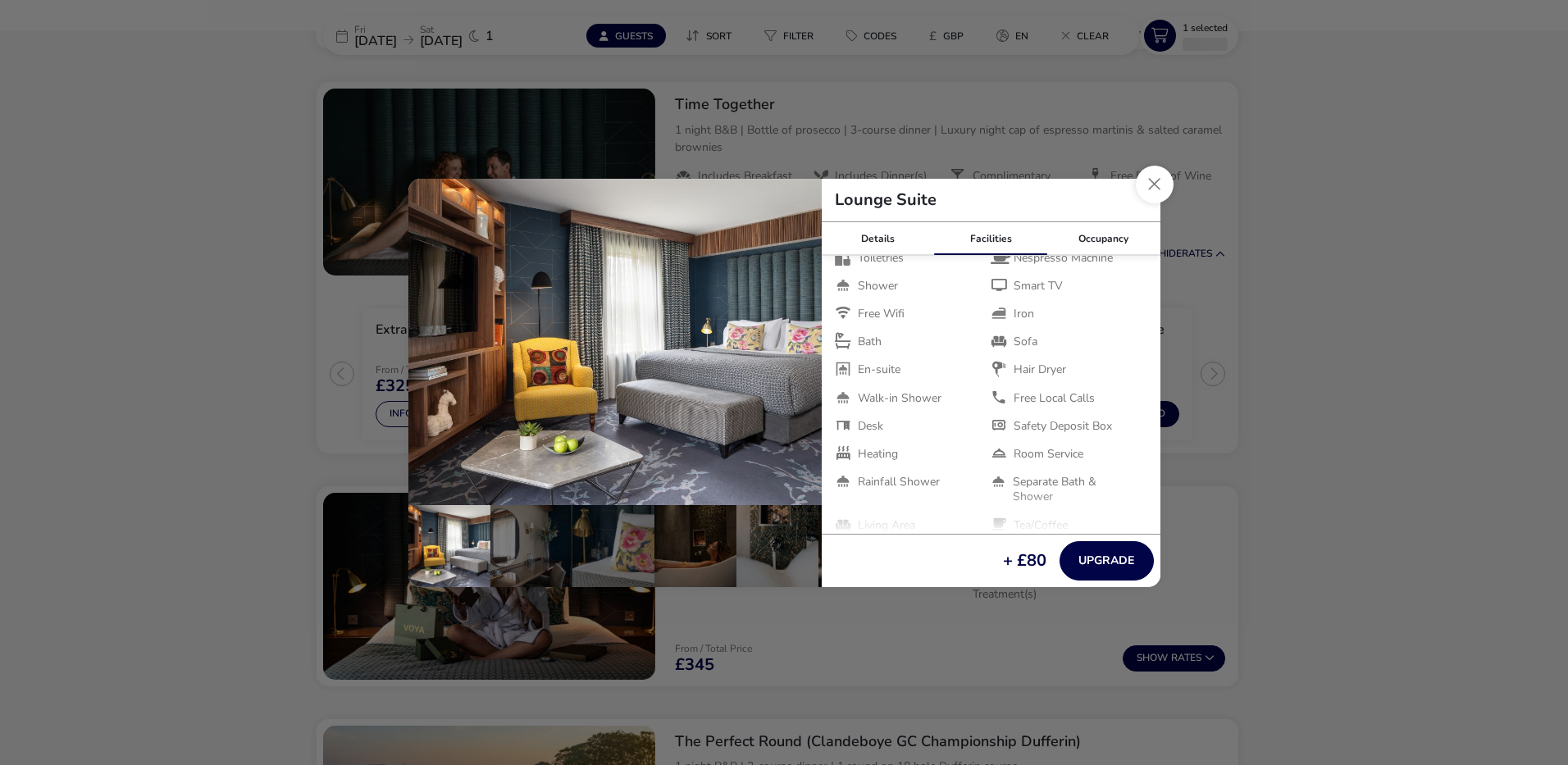
scroll to position [69, 0]
click at [1154, 193] on button "Close dialog" at bounding box center [1155, 185] width 38 height 38
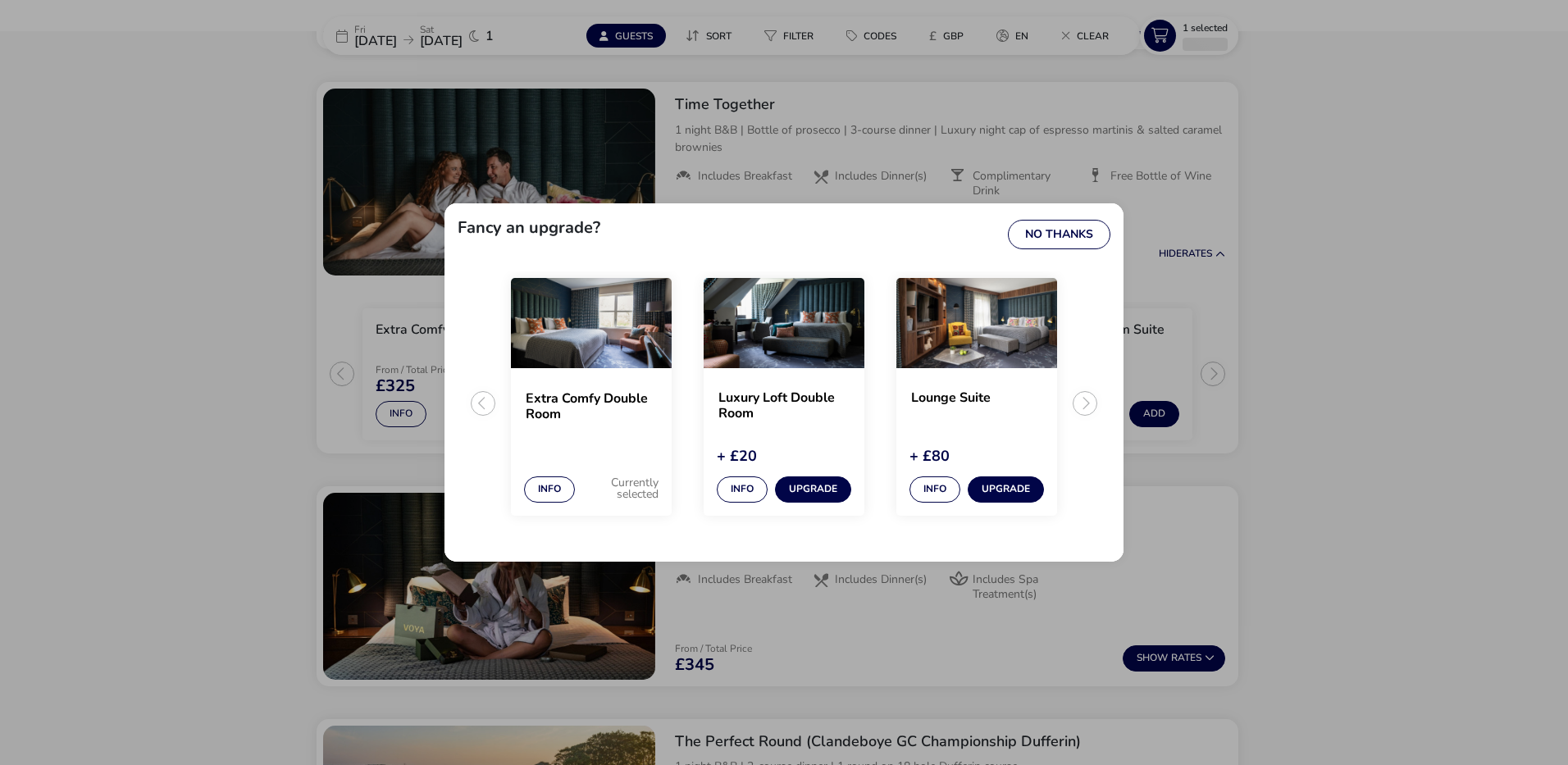
click at [486, 402] on ul "Extra Comfy Double Room Info Currently selected Luxury Loft Double Room + £20 I…" at bounding box center [784, 410] width 653 height 277
click at [569, 486] on button "Info" at bounding box center [549, 489] width 51 height 26
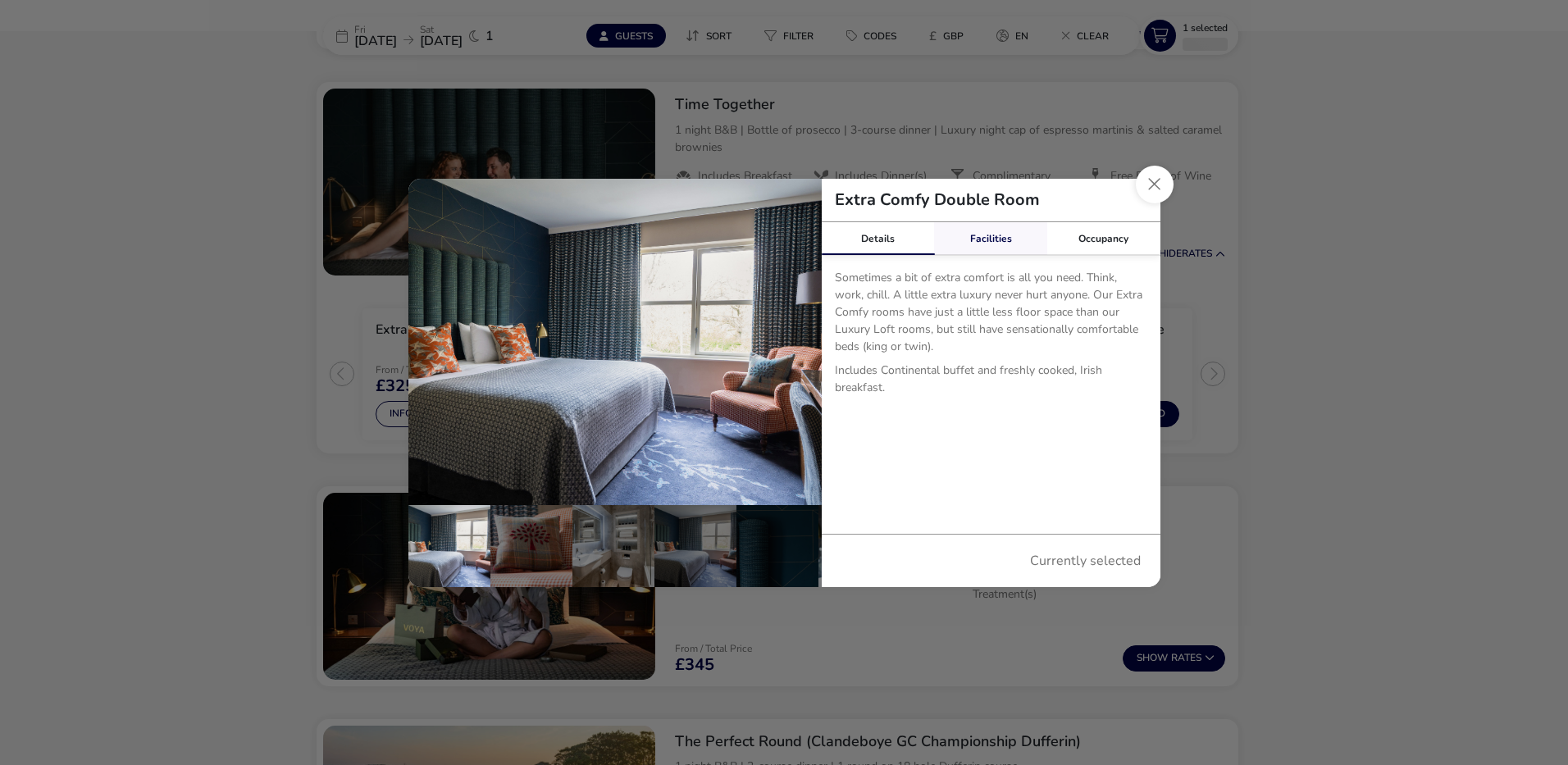
click at [1011, 243] on link "Facilities" at bounding box center [991, 238] width 113 height 33
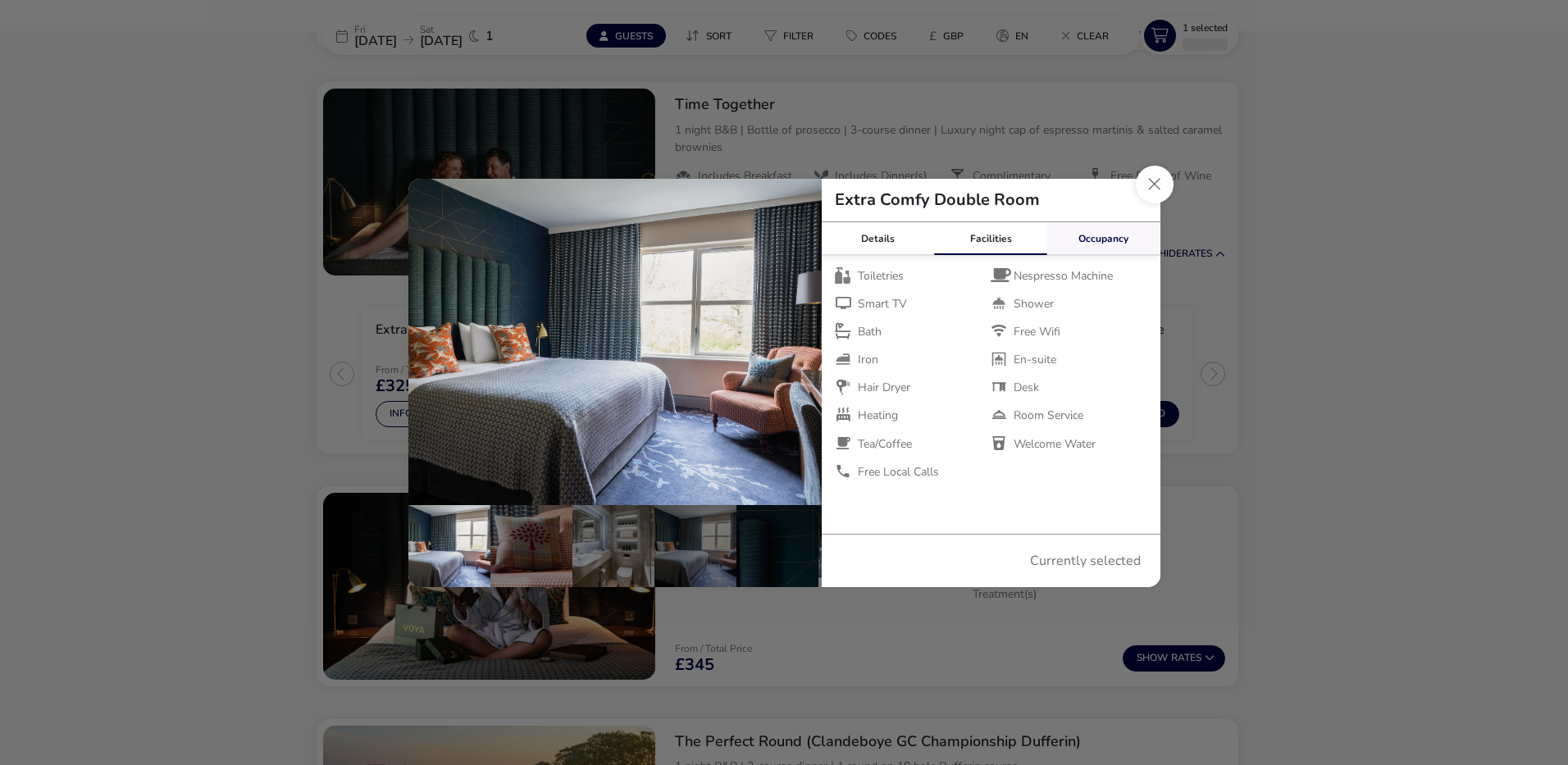
click at [1092, 240] on div "Occupancy" at bounding box center [1103, 238] width 113 height 33
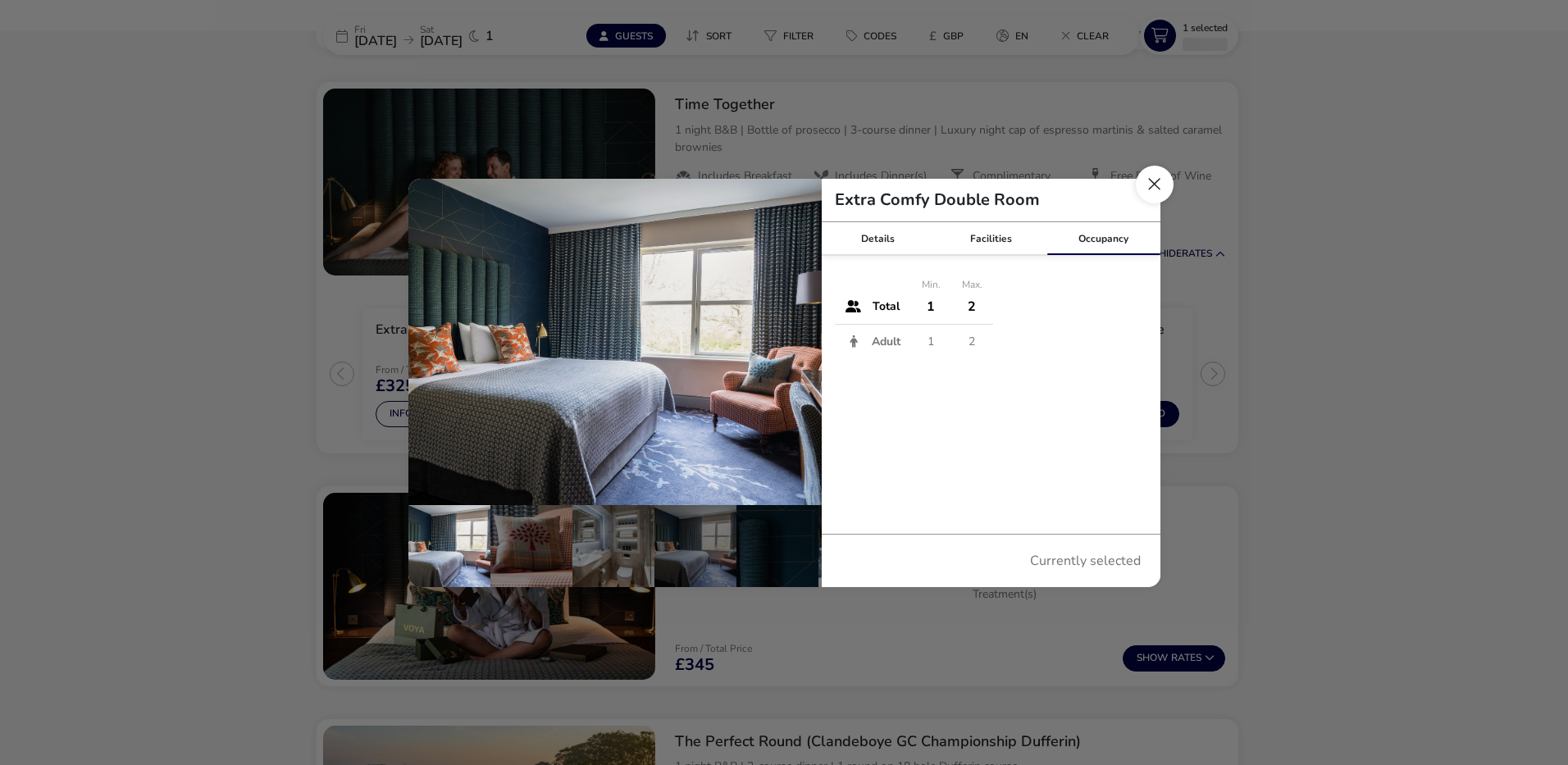
click at [1163, 181] on button "Close dialog" at bounding box center [1155, 185] width 38 height 38
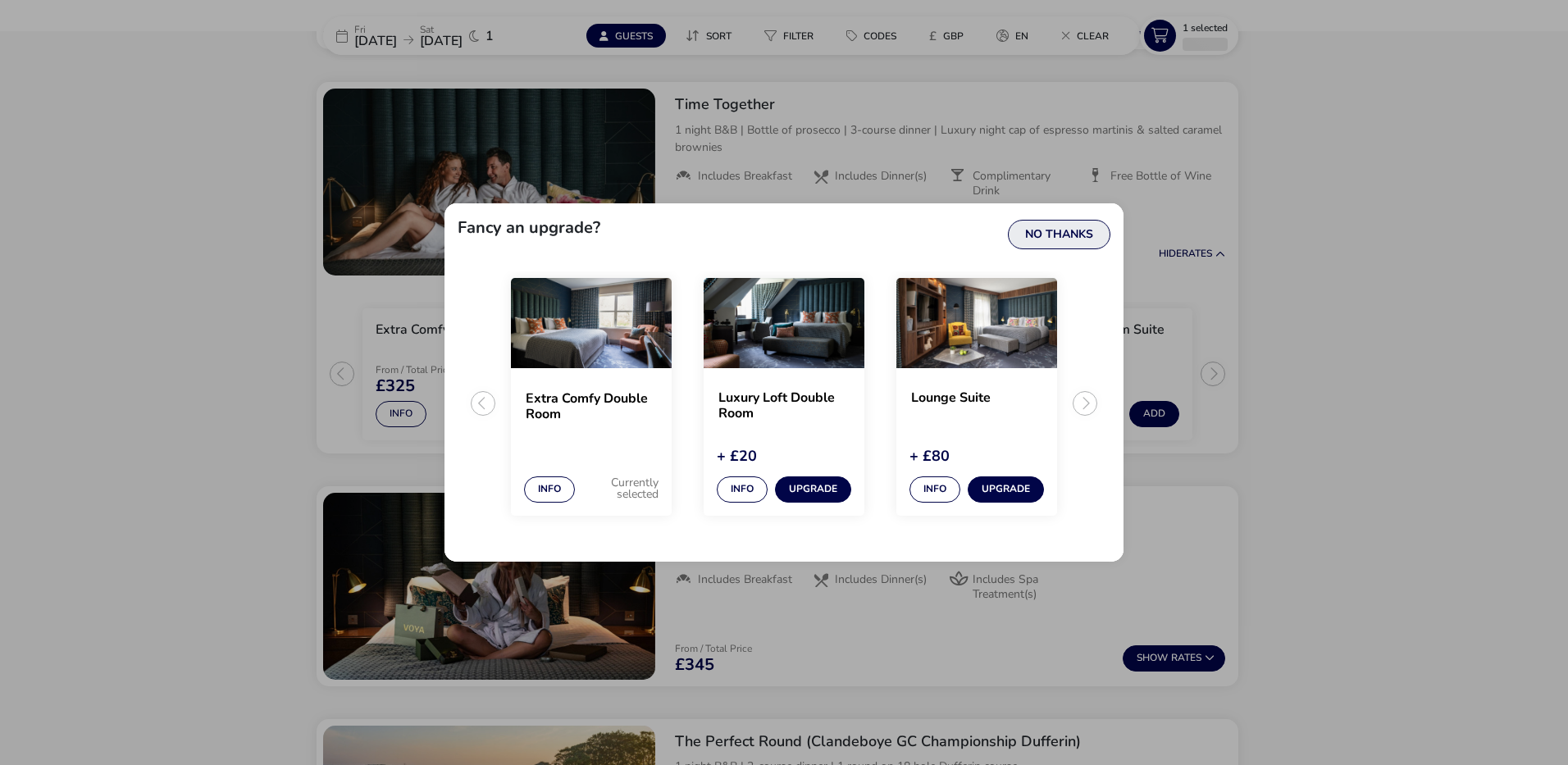
click at [1074, 246] on button "No Thanks" at bounding box center [1059, 234] width 102 height 30
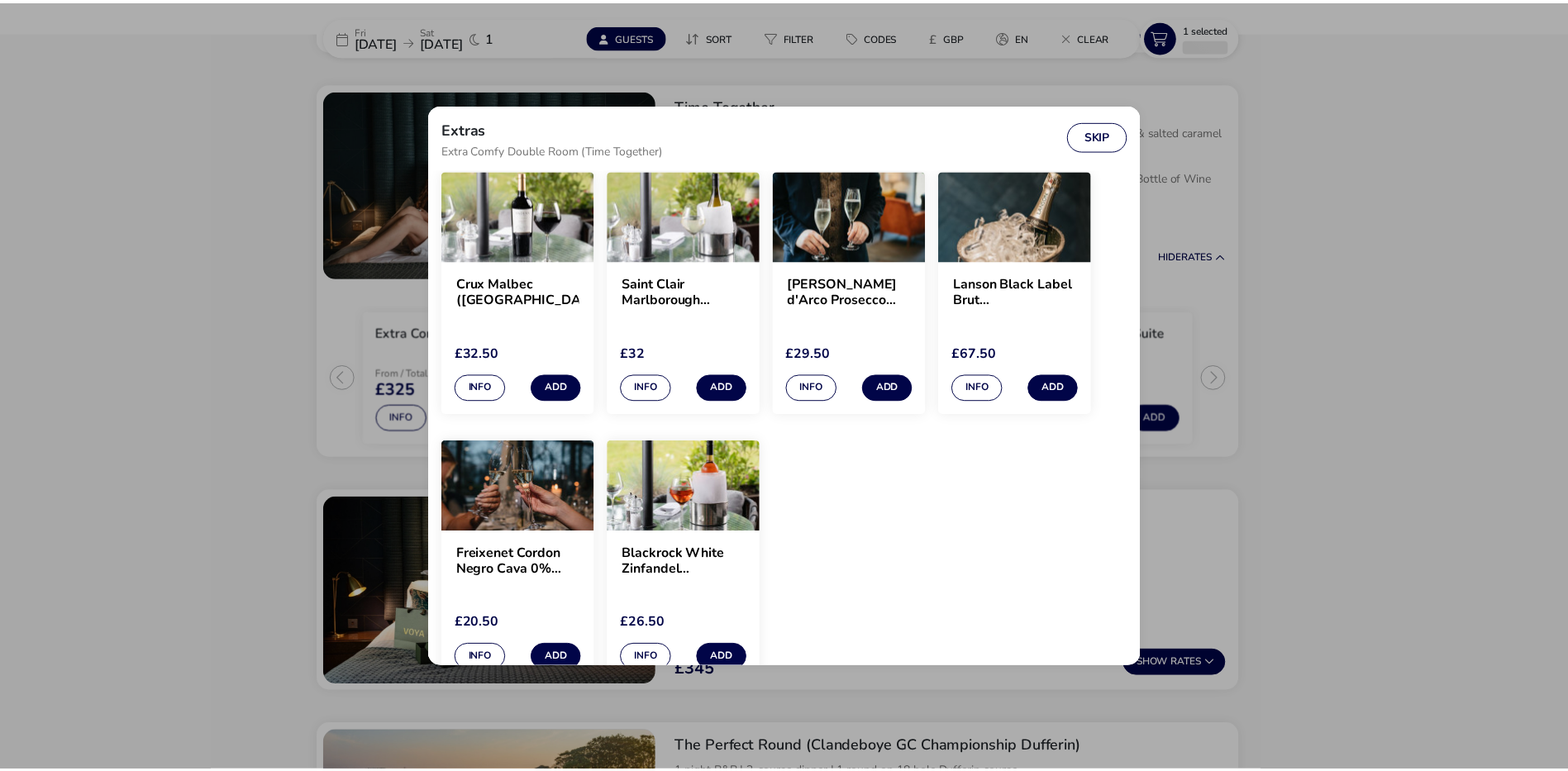
scroll to position [413, 0]
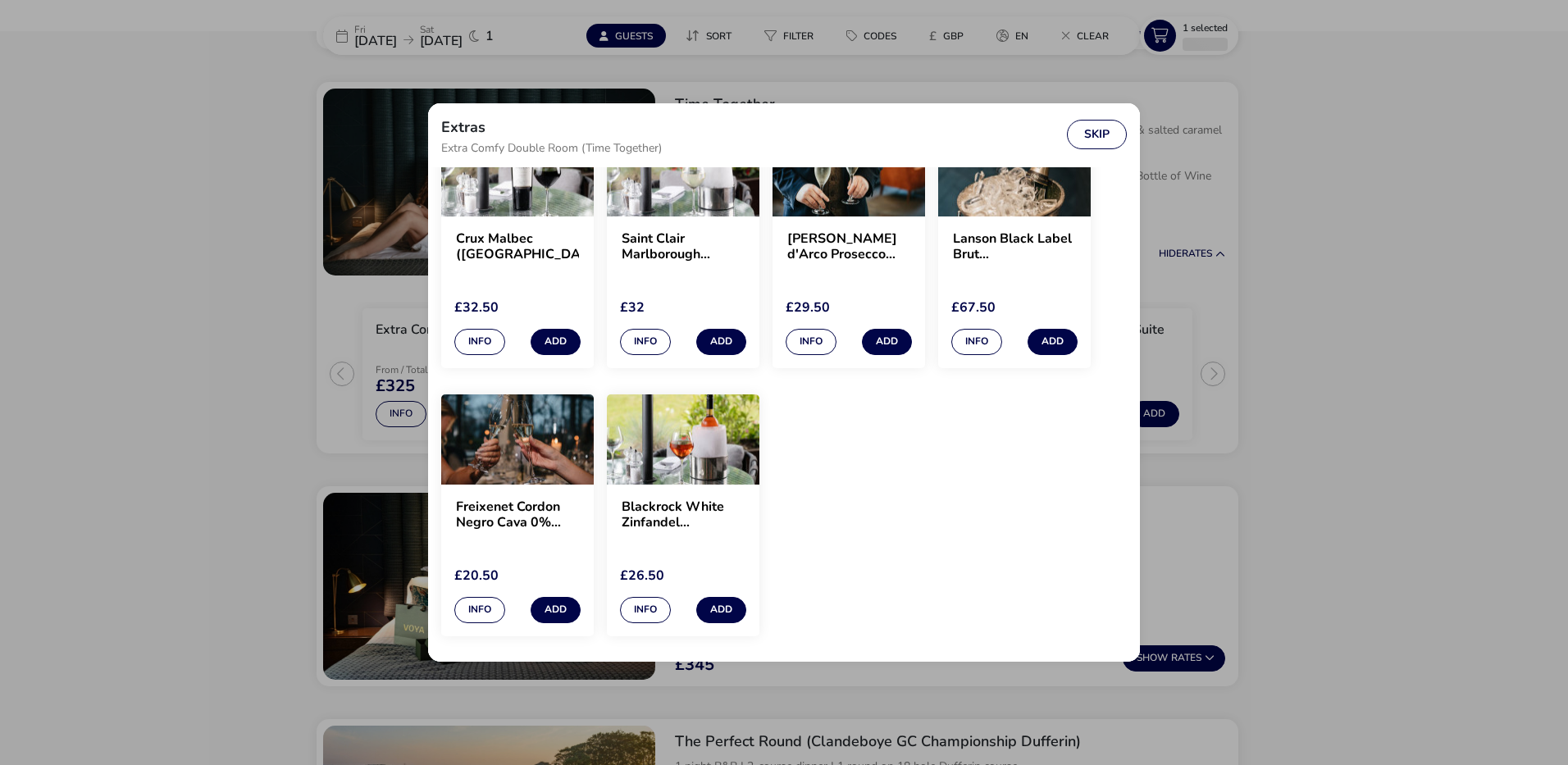
click at [1093, 150] on div "Skip" at bounding box center [1097, 137] width 60 height 34
click at [1112, 130] on button "Skip" at bounding box center [1097, 134] width 60 height 30
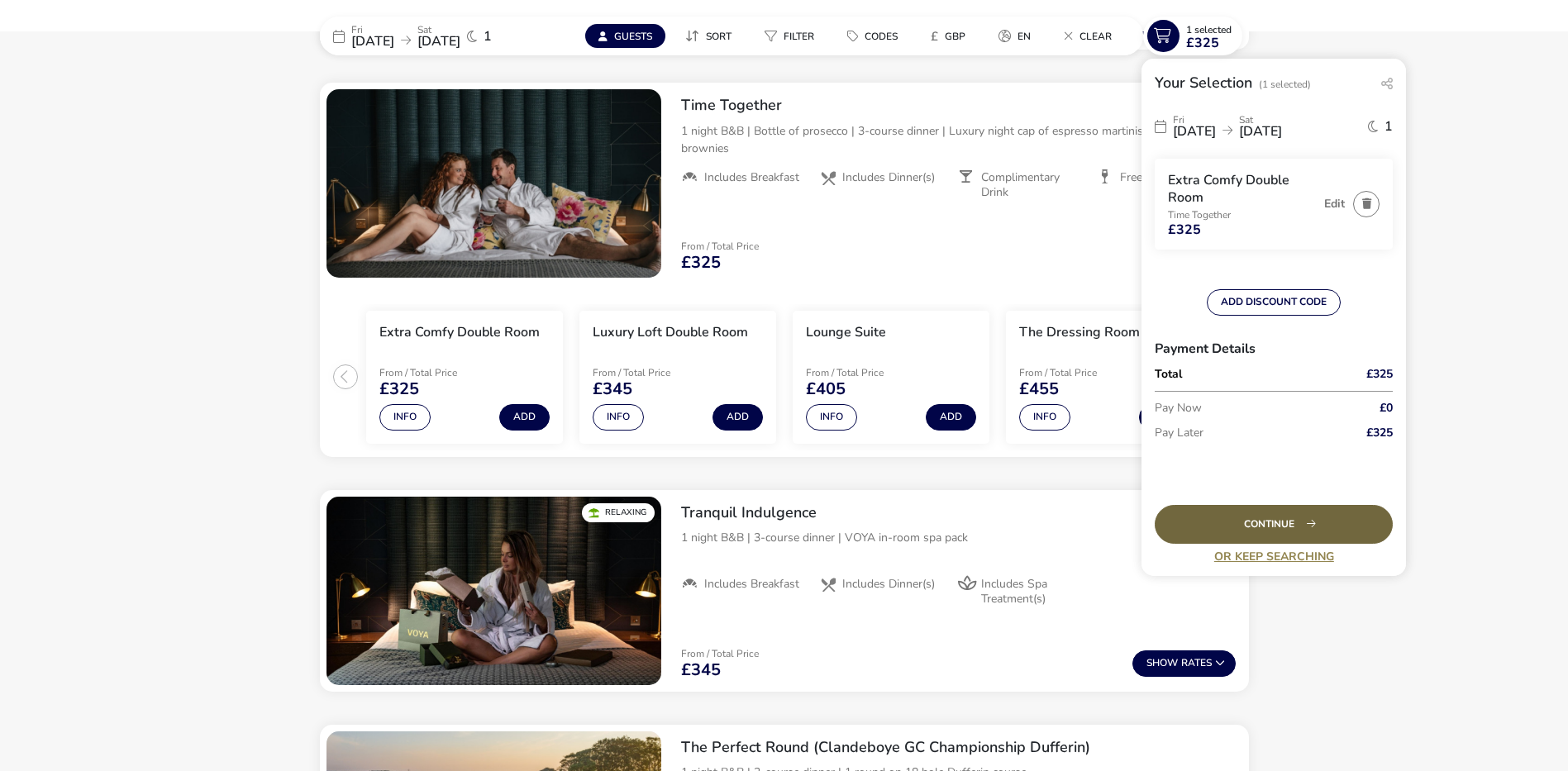
click at [1291, 518] on div "Continue" at bounding box center [1274, 524] width 238 height 39
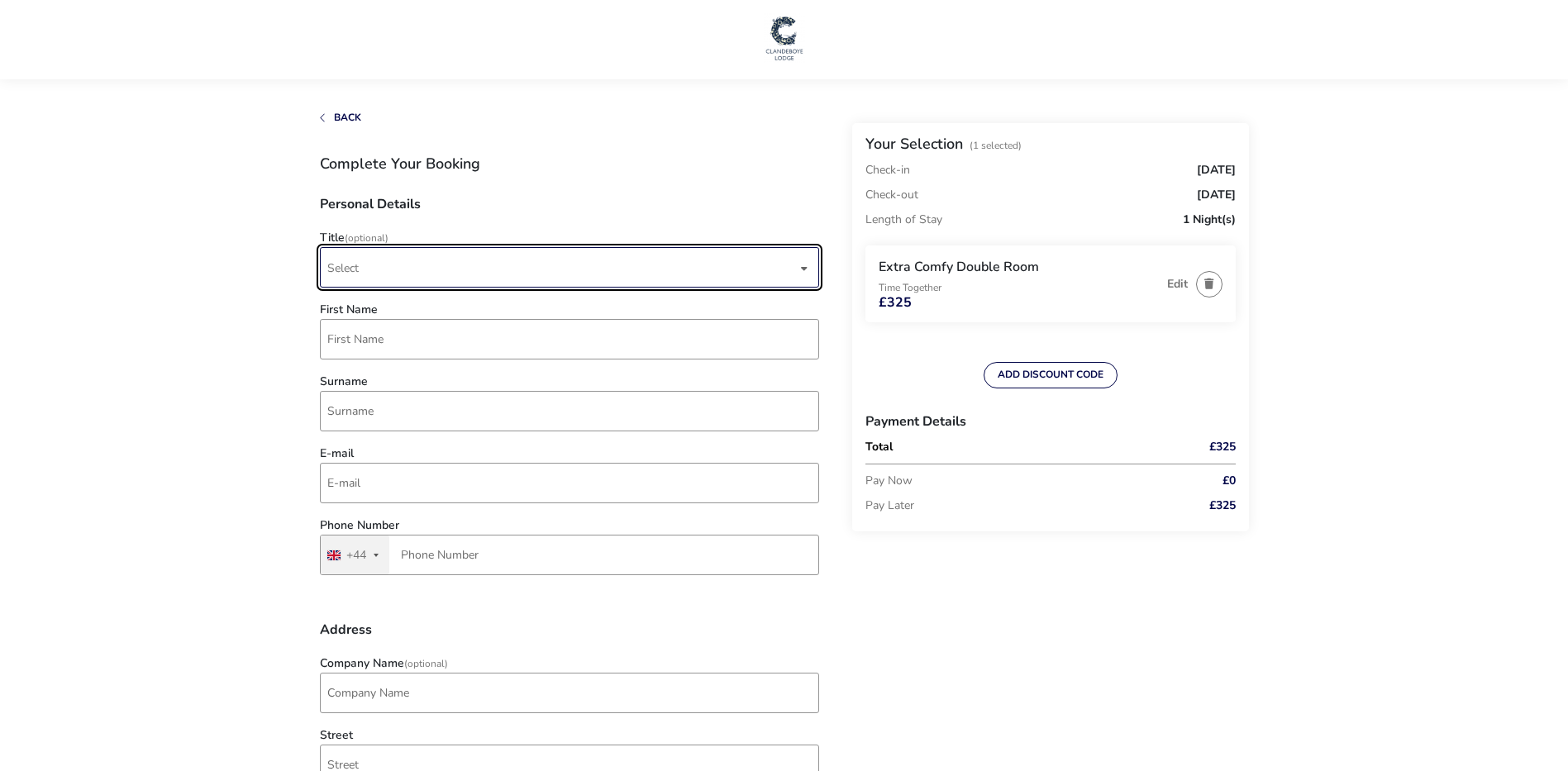
click at [383, 259] on span "Select" at bounding box center [562, 267] width 470 height 39
click at [374, 301] on li "Mr" at bounding box center [570, 309] width 499 height 40
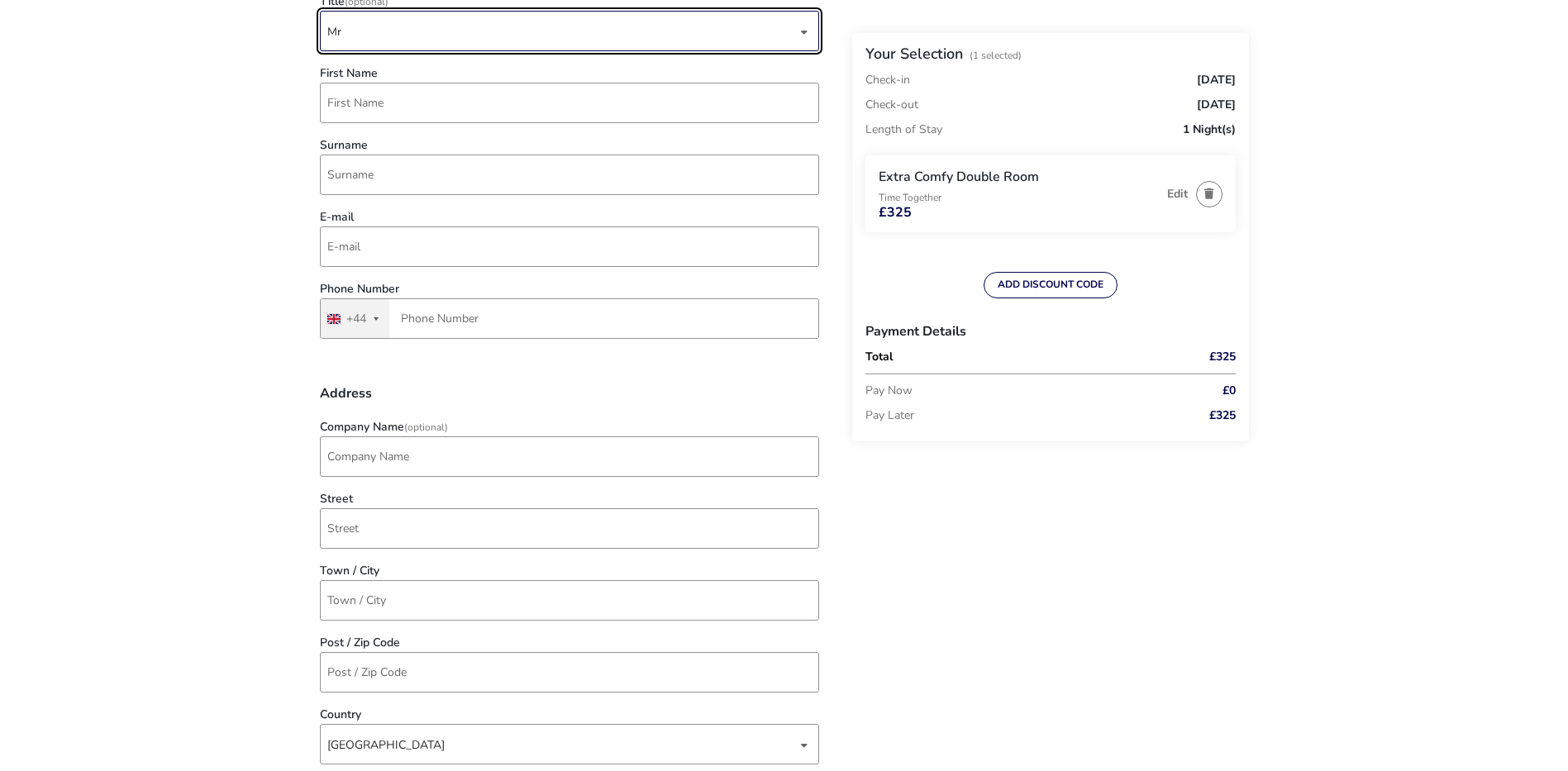
scroll to position [107, 0]
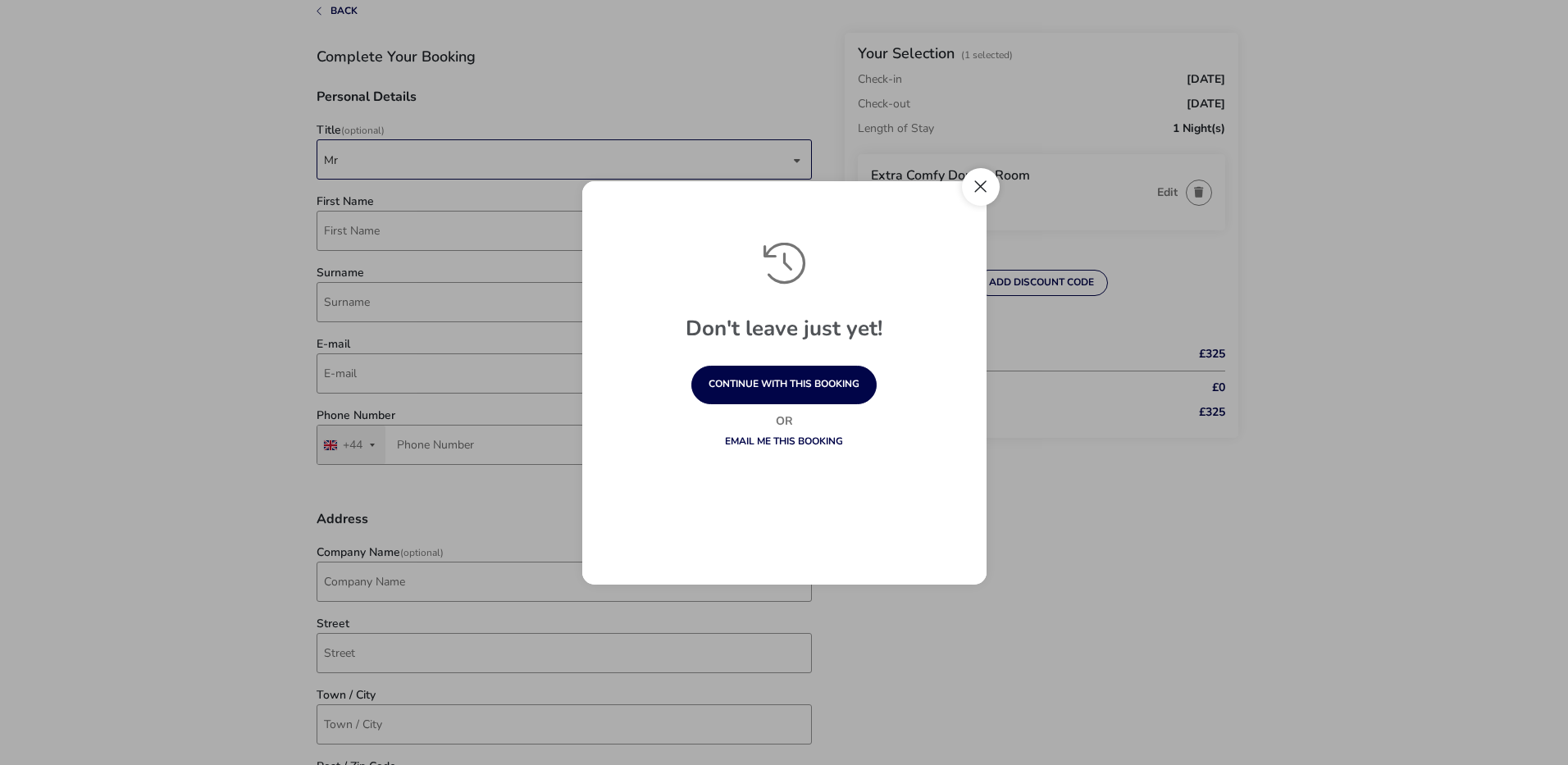
click at [980, 187] on button "Close" at bounding box center [981, 187] width 38 height 38
